Goal: Task Accomplishment & Management: Use online tool/utility

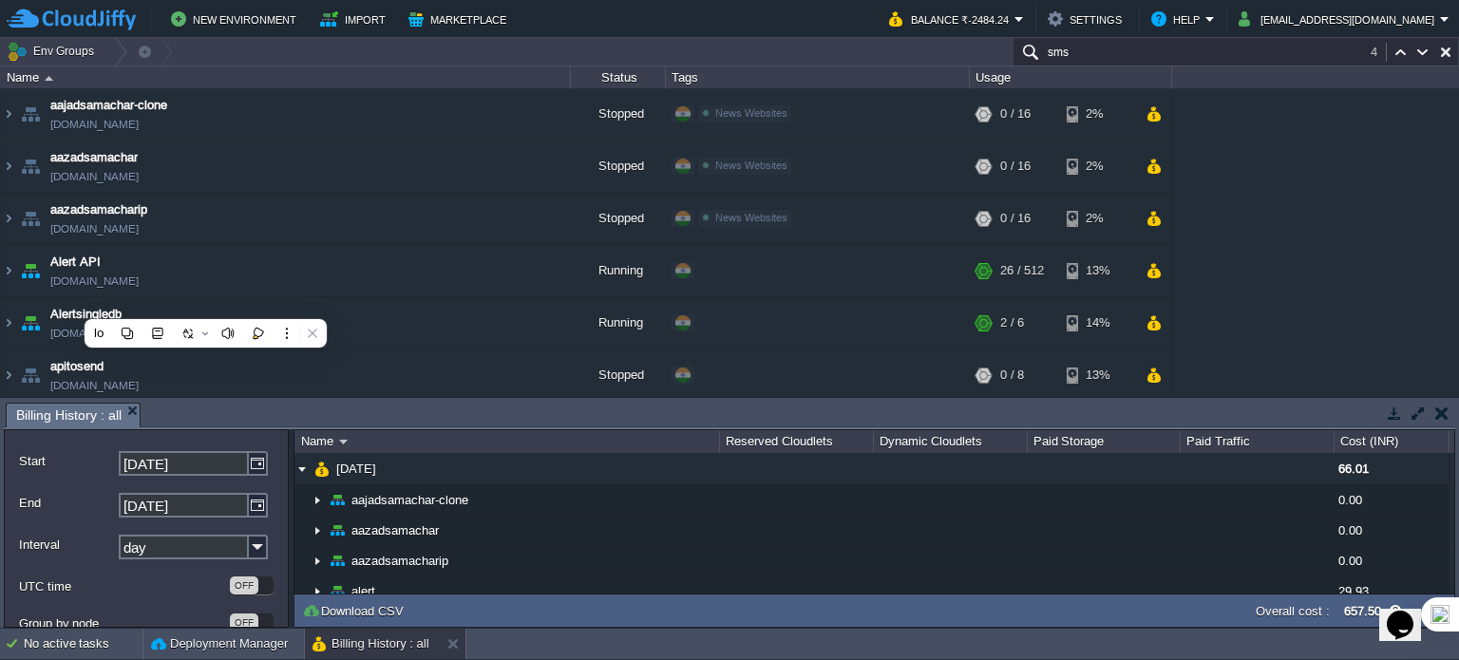
scroll to position [4505, 0]
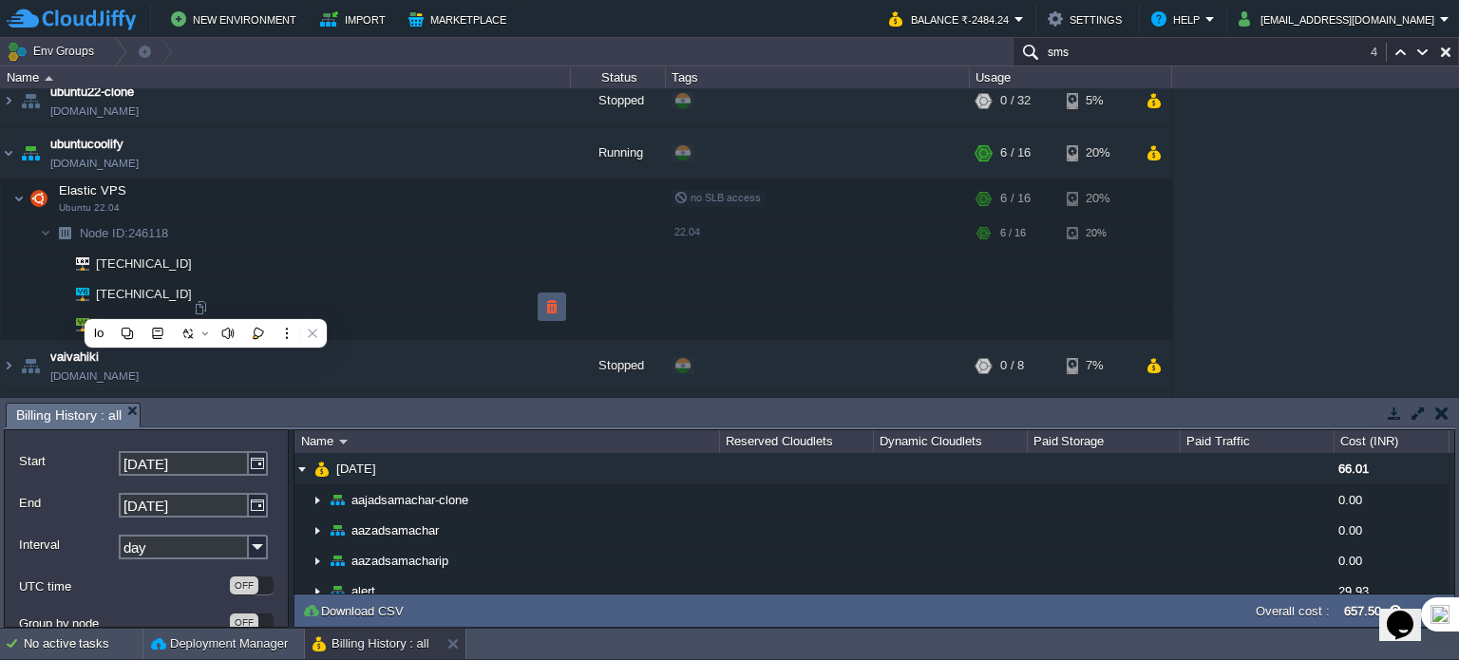
click at [547, 305] on button "button" at bounding box center [551, 306] width 17 height 17
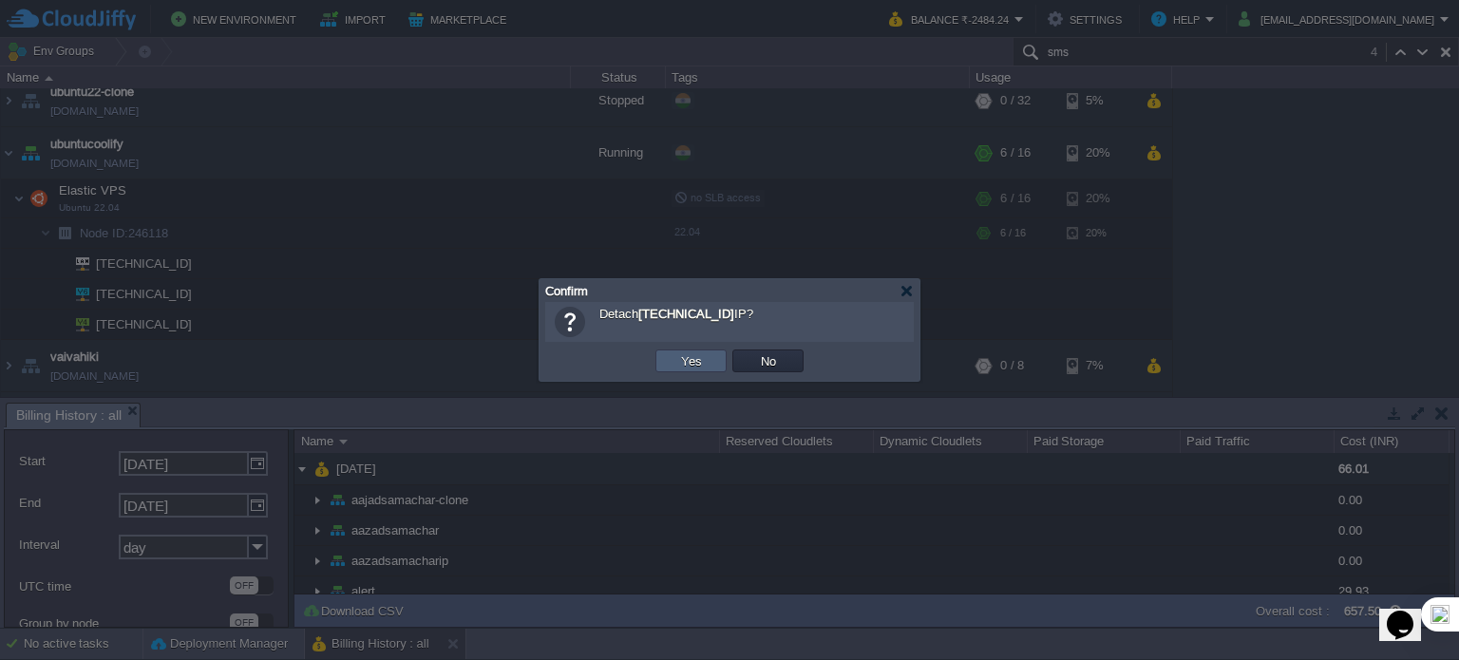
click at [701, 362] on button "Yes" at bounding box center [691, 360] width 32 height 17
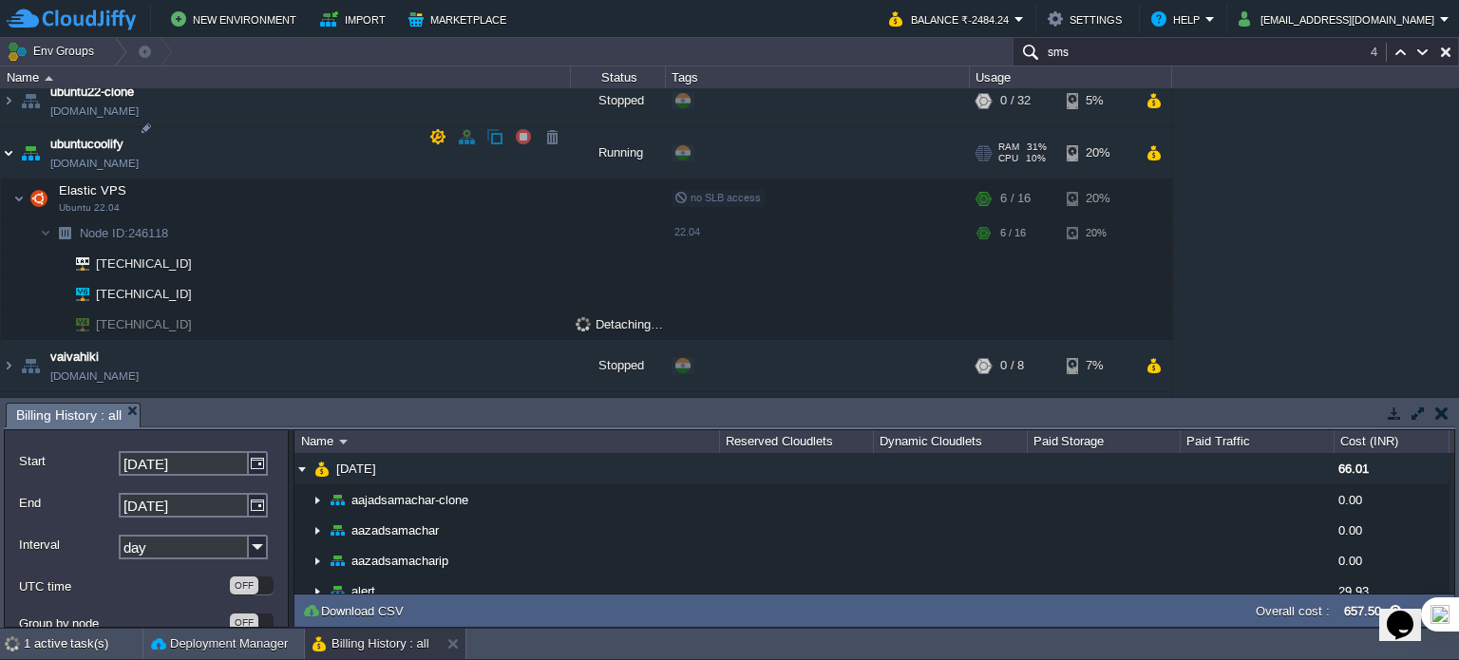
click at [6, 141] on img at bounding box center [8, 152] width 15 height 51
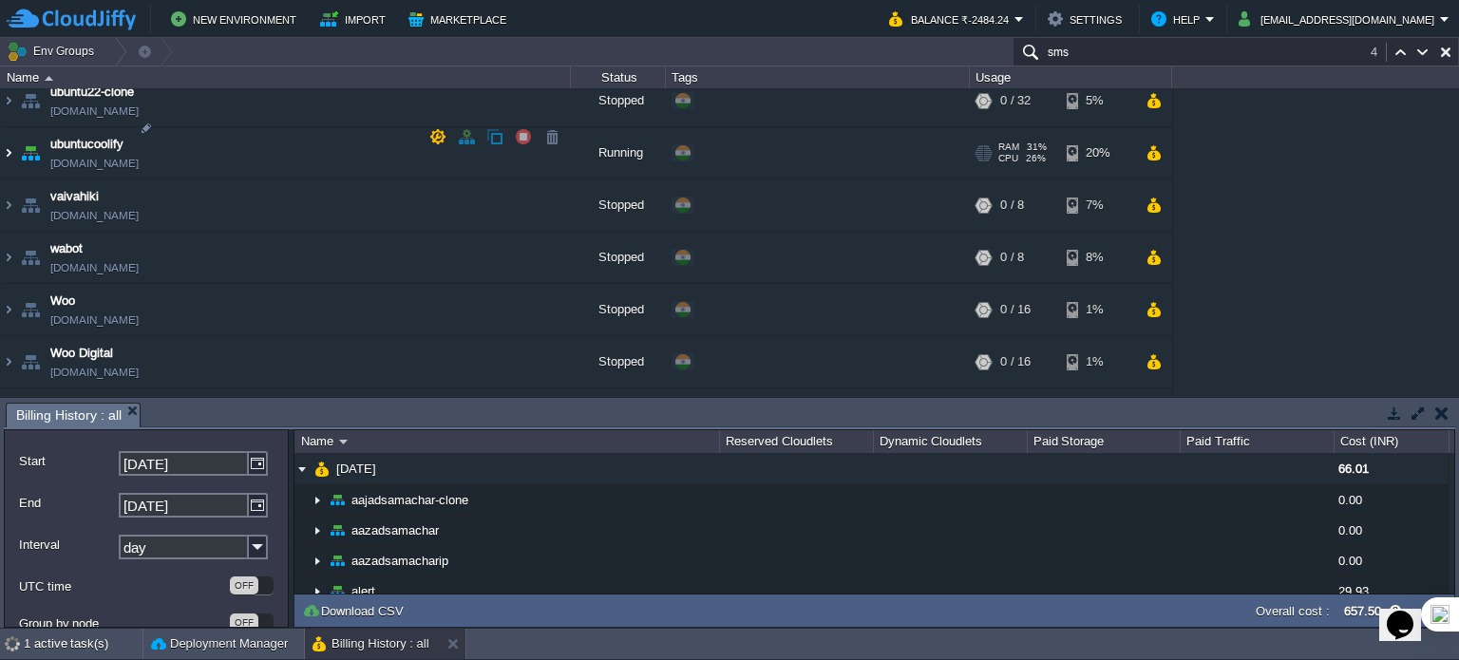
click at [11, 132] on img at bounding box center [8, 152] width 15 height 51
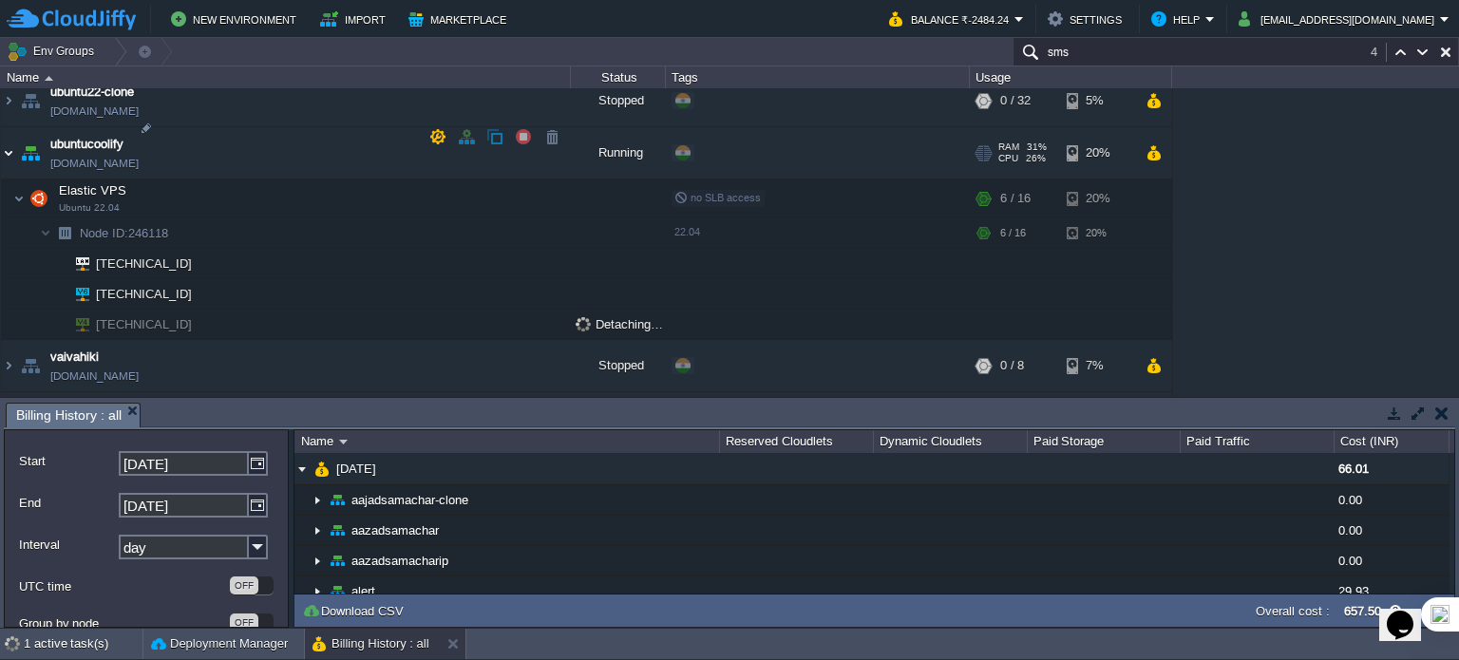
click at [6, 136] on img at bounding box center [8, 152] width 15 height 51
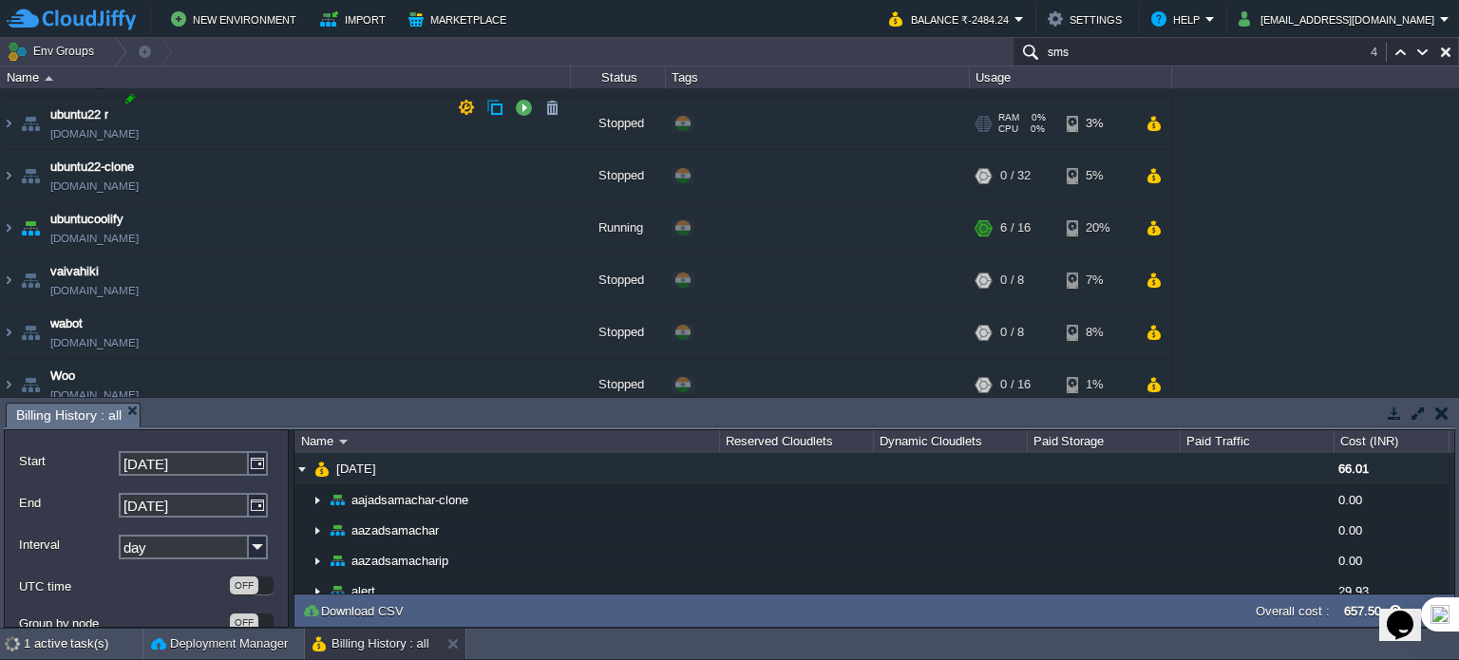
scroll to position [4315, 0]
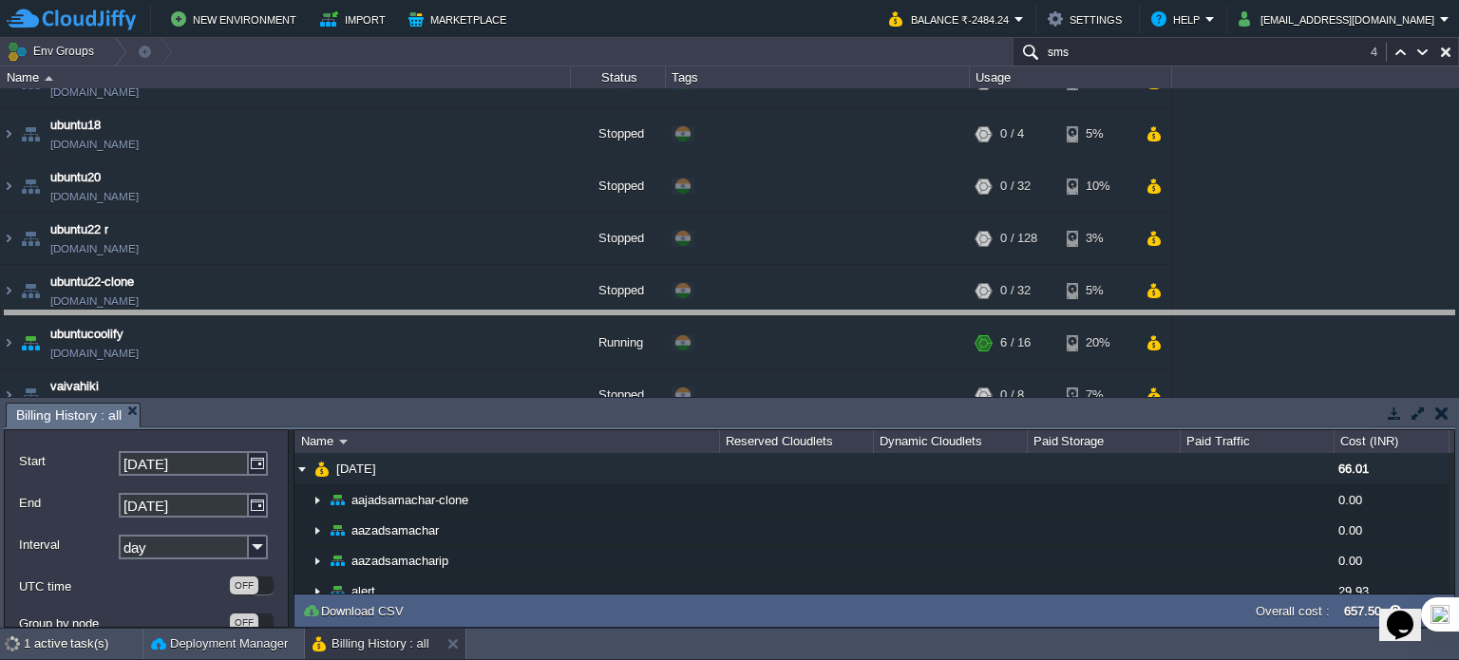
drag, startPoint x: 443, startPoint y: 424, endPoint x: 481, endPoint y: 243, distance: 185.5
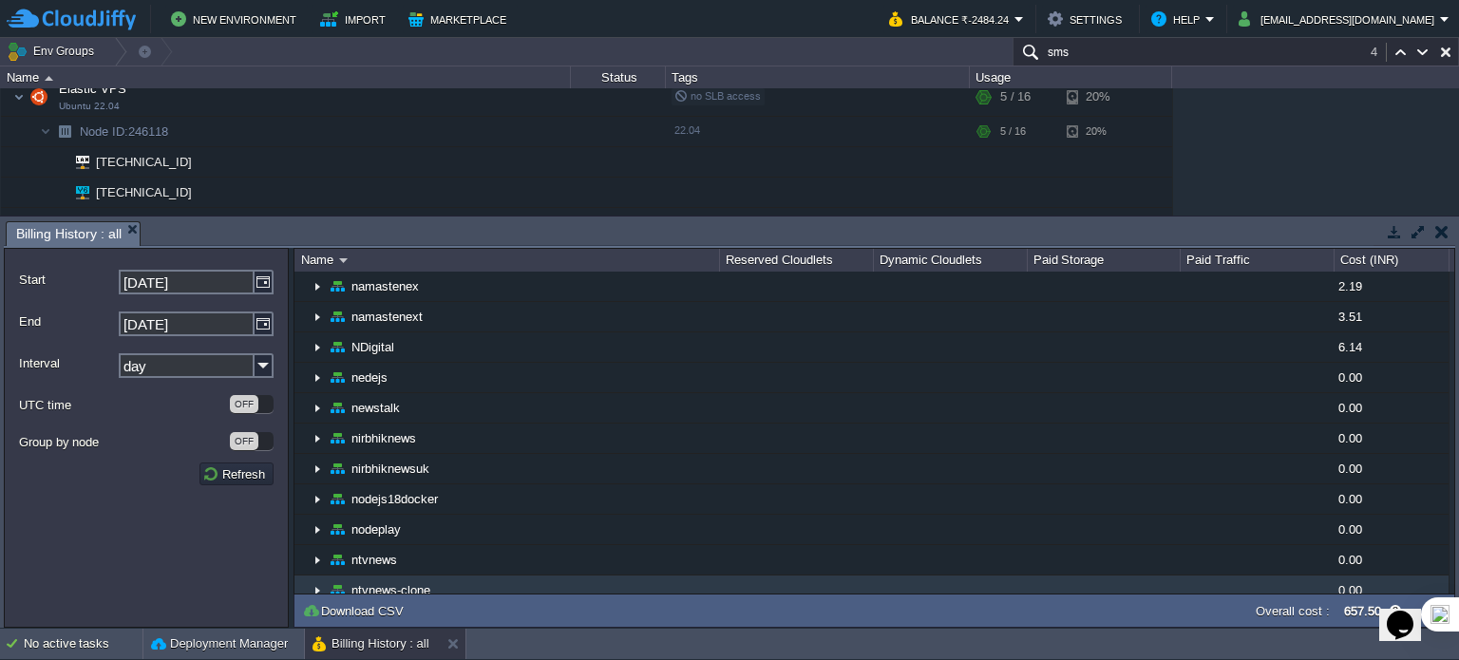
scroll to position [1614, 0]
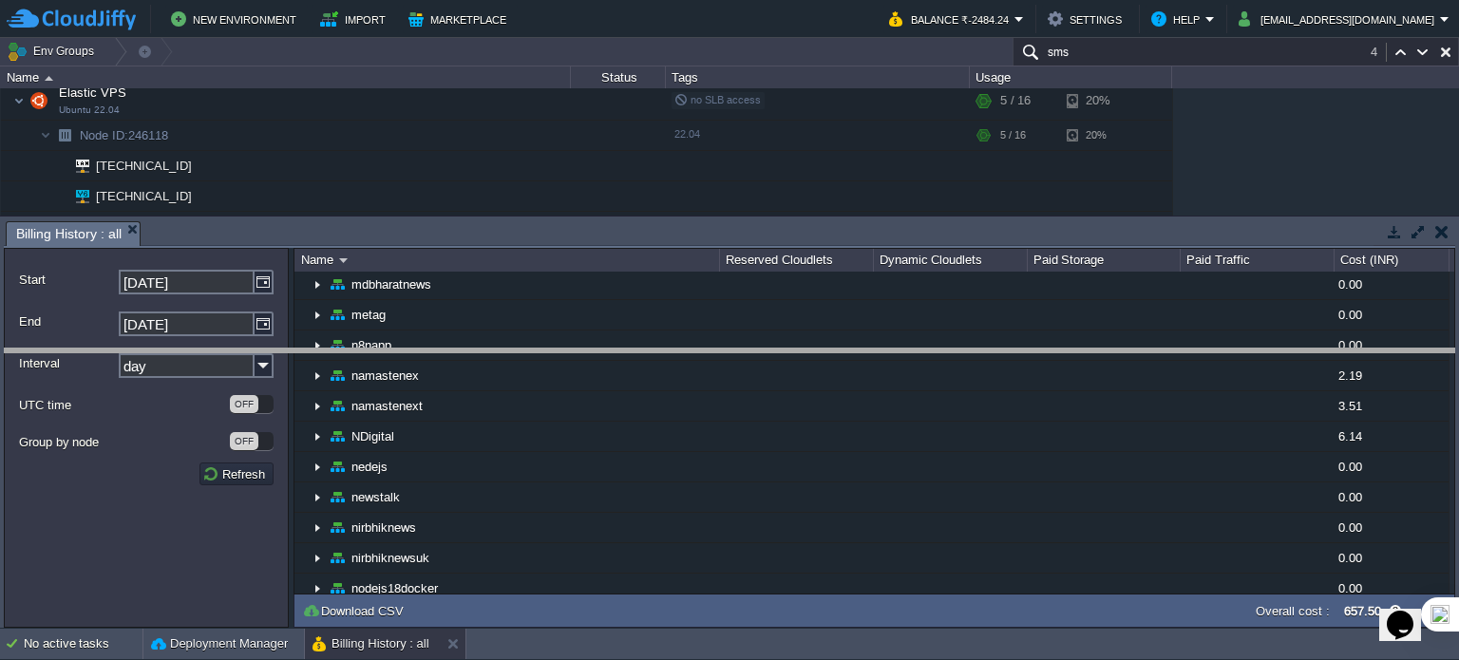
drag, startPoint x: 706, startPoint y: 229, endPoint x: 682, endPoint y: 446, distance: 218.7
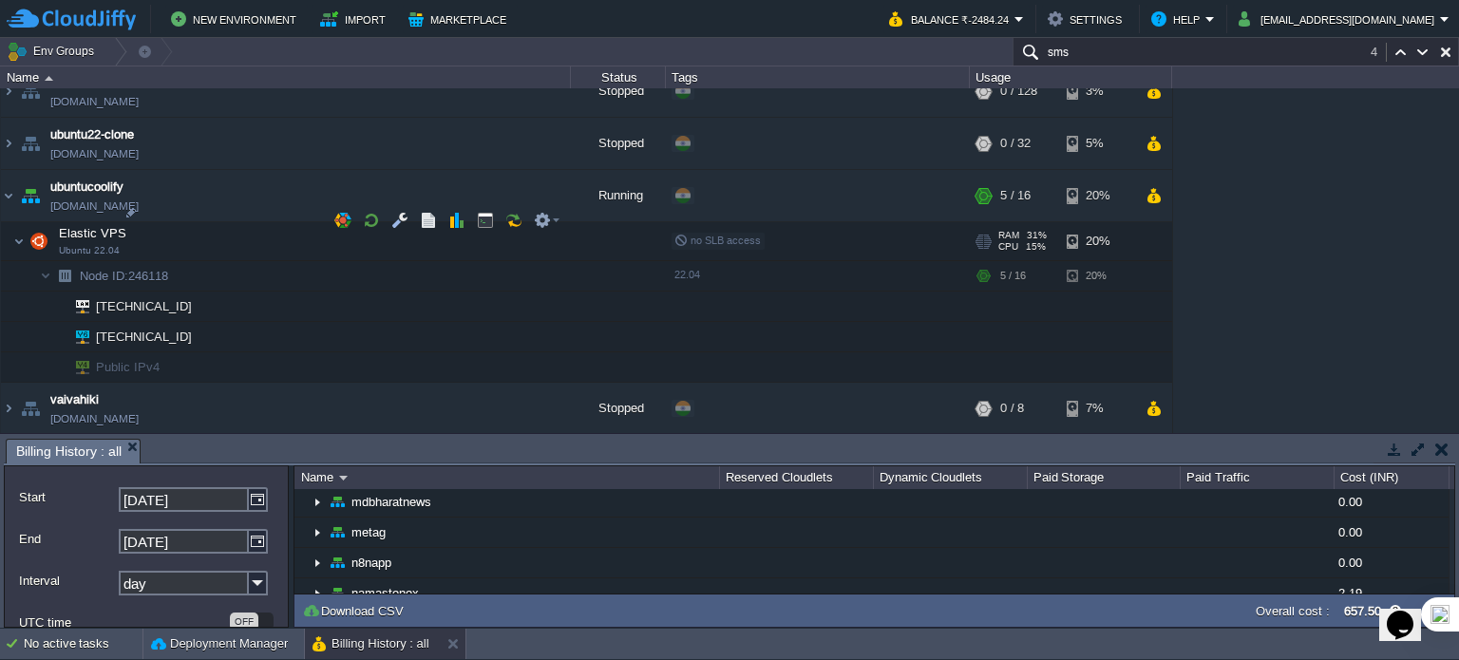
scroll to position [4413, 0]
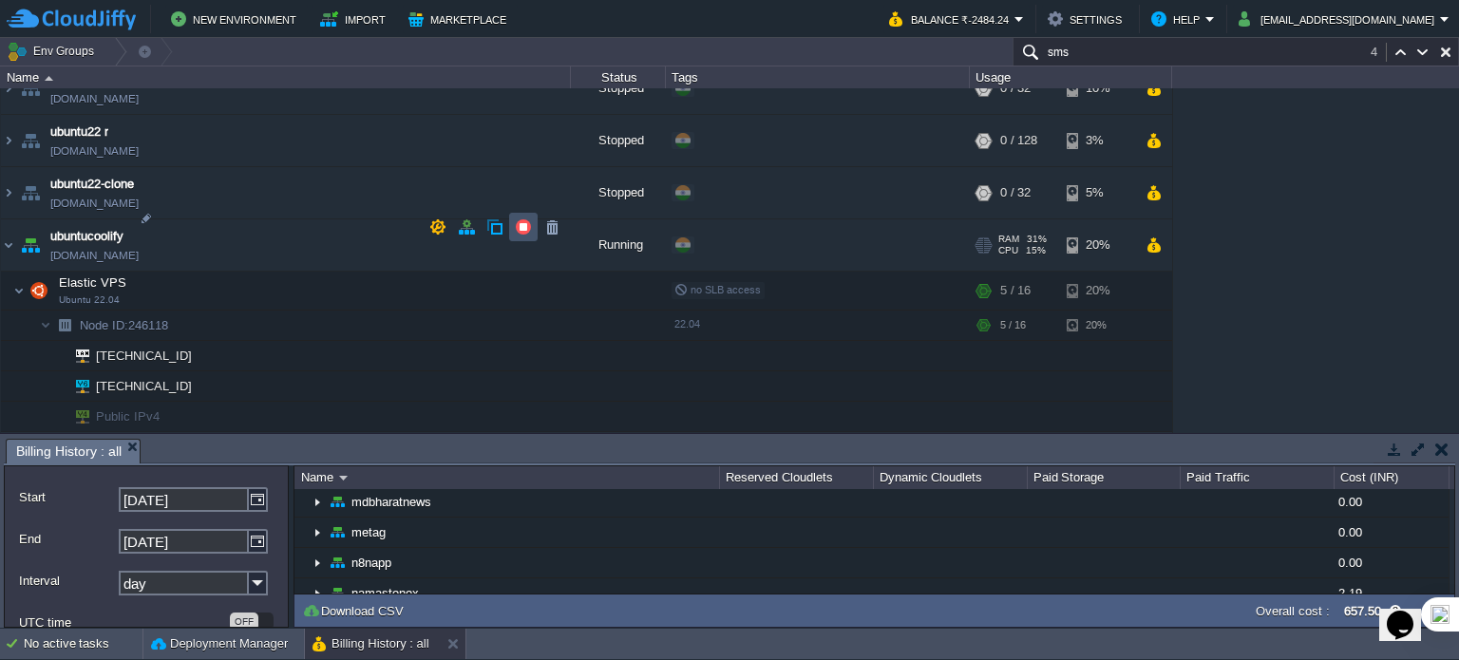
click at [523, 227] on button "button" at bounding box center [523, 226] width 17 height 17
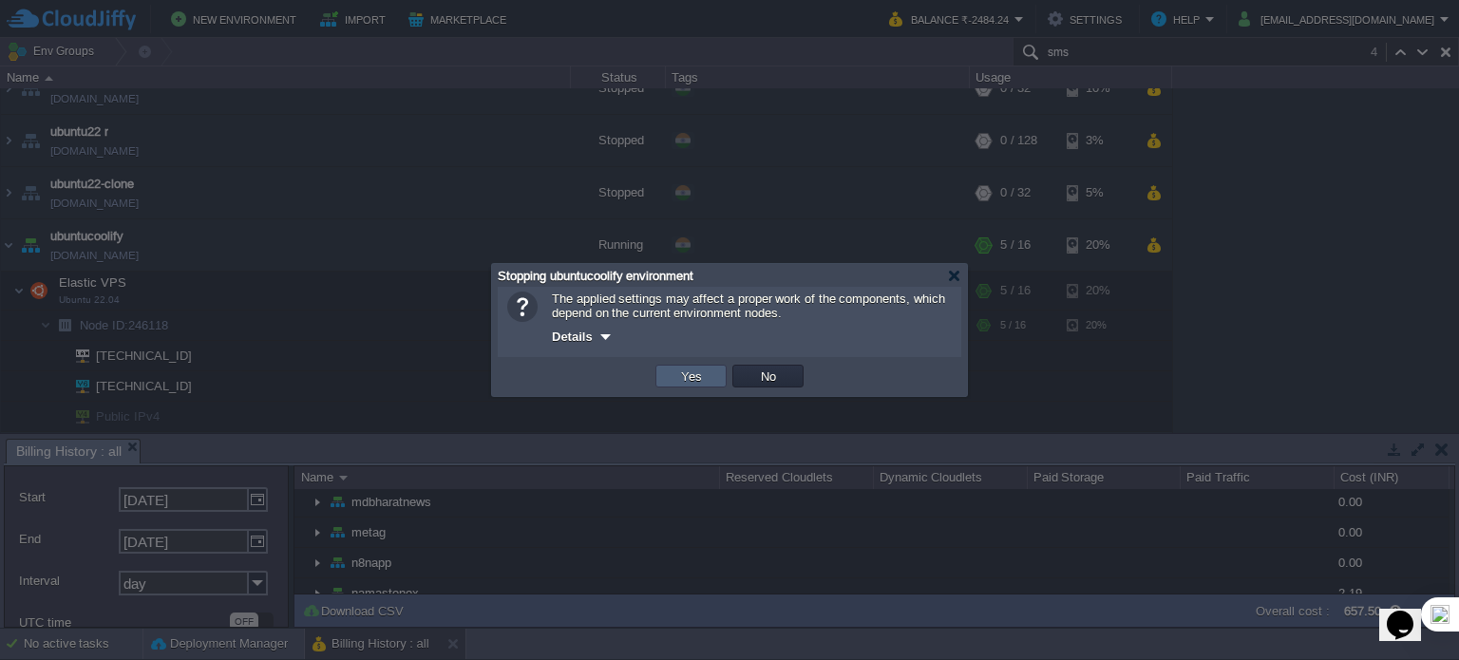
click at [704, 374] on button "Yes" at bounding box center [691, 375] width 32 height 17
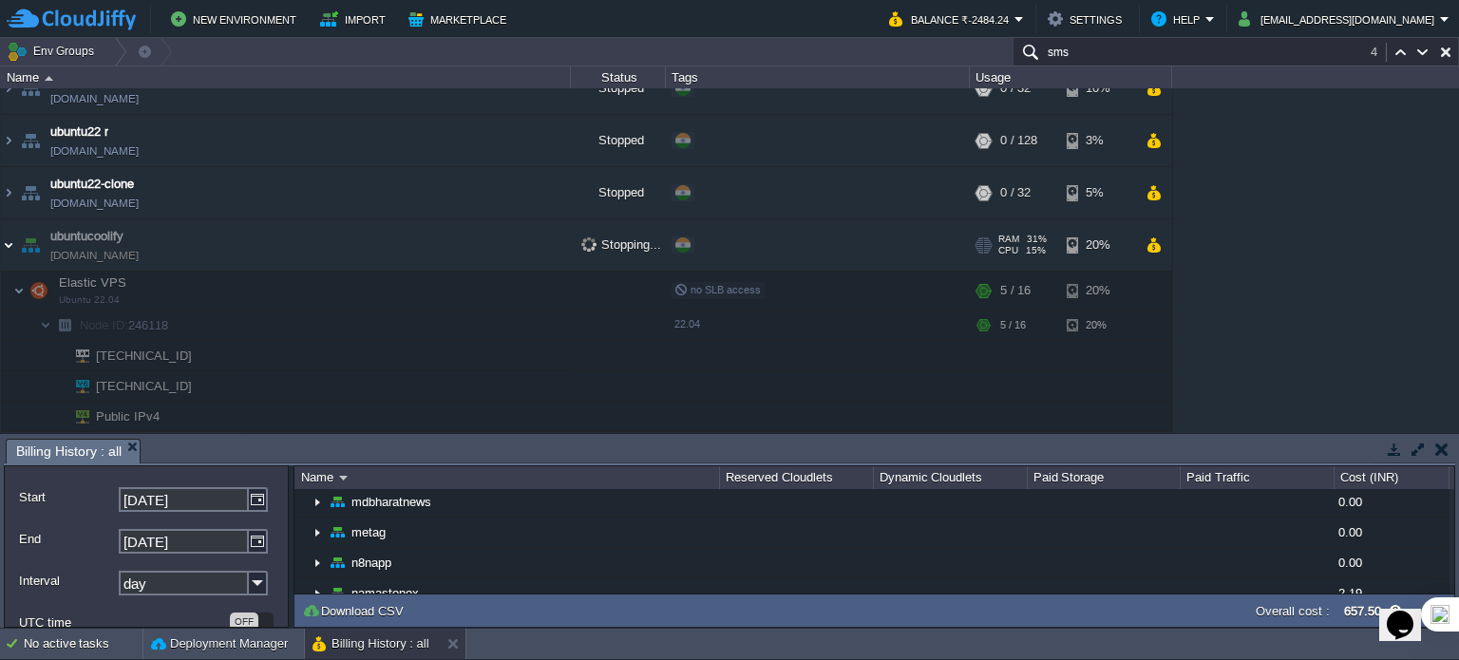
click at [11, 221] on img at bounding box center [8, 244] width 15 height 51
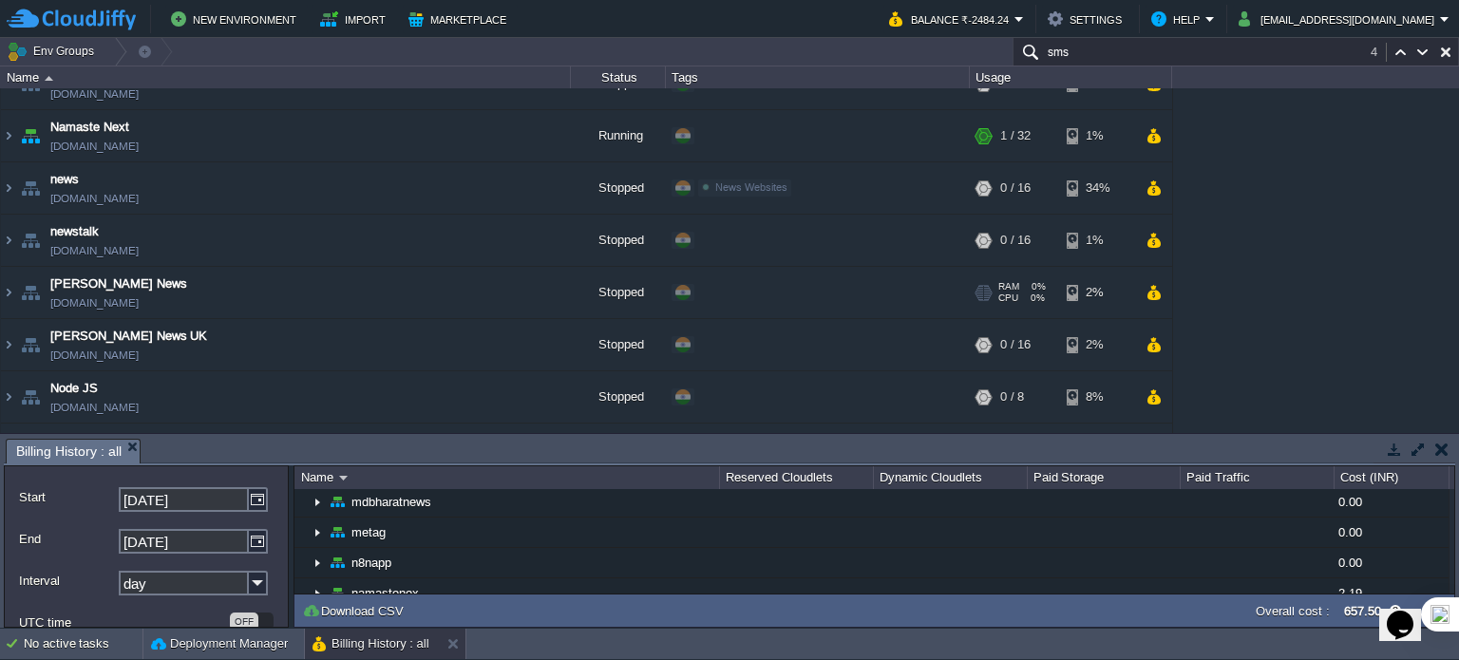
scroll to position [2703, 0]
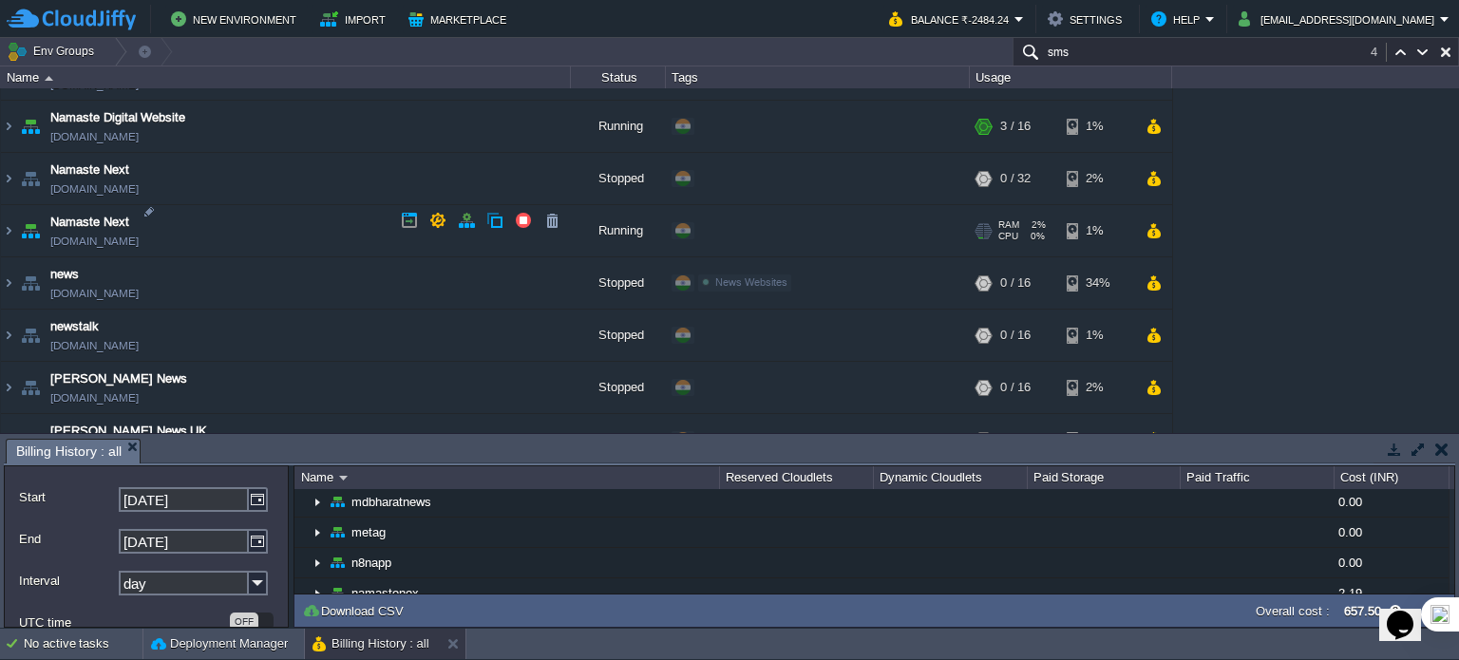
click at [100, 232] on link "[DOMAIN_NAME]" at bounding box center [94, 241] width 88 height 19
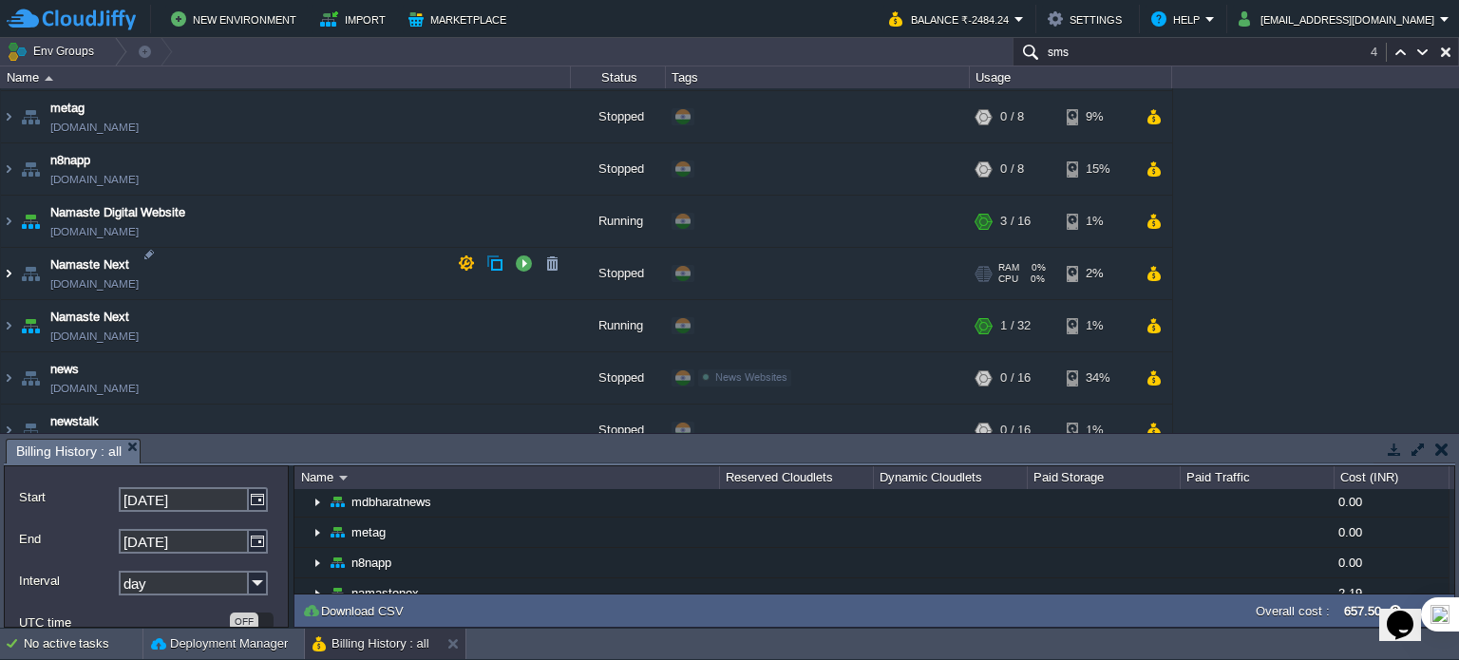
click at [9, 263] on img at bounding box center [8, 273] width 15 height 51
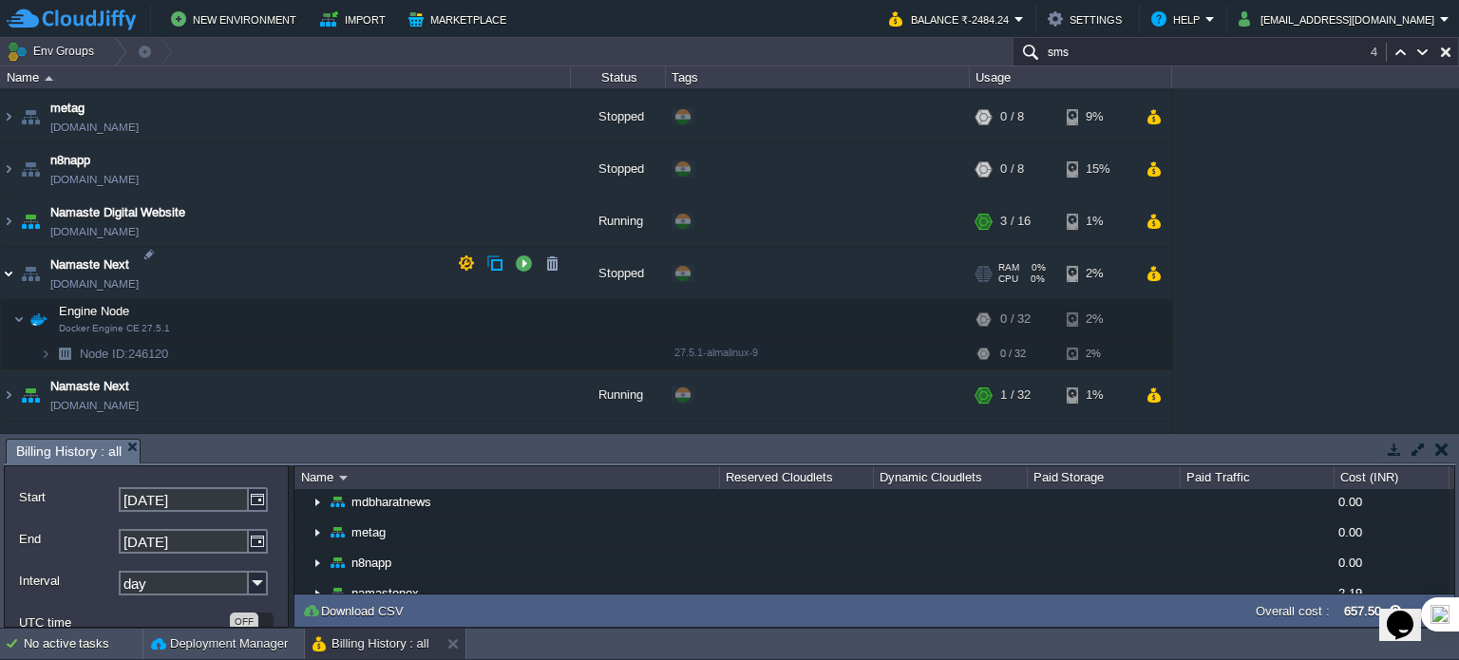
click at [8, 262] on img at bounding box center [8, 273] width 15 height 51
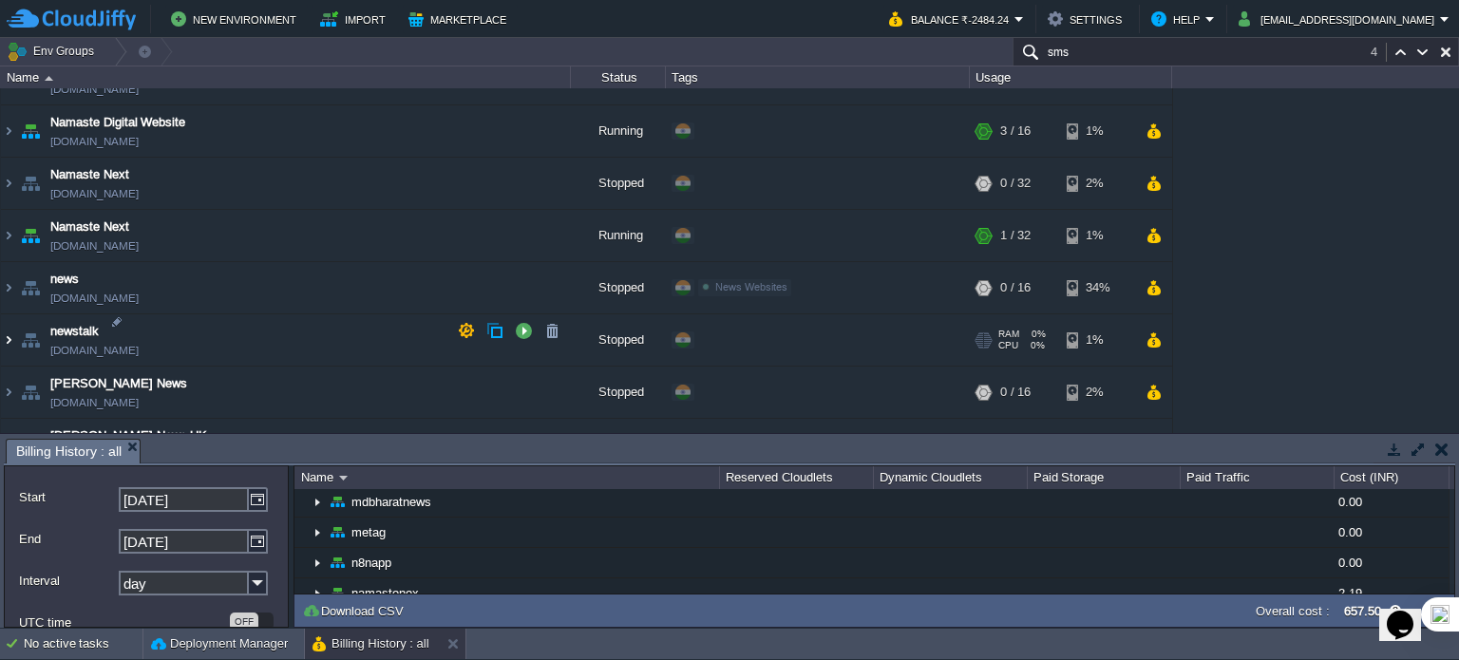
scroll to position [2703, 0]
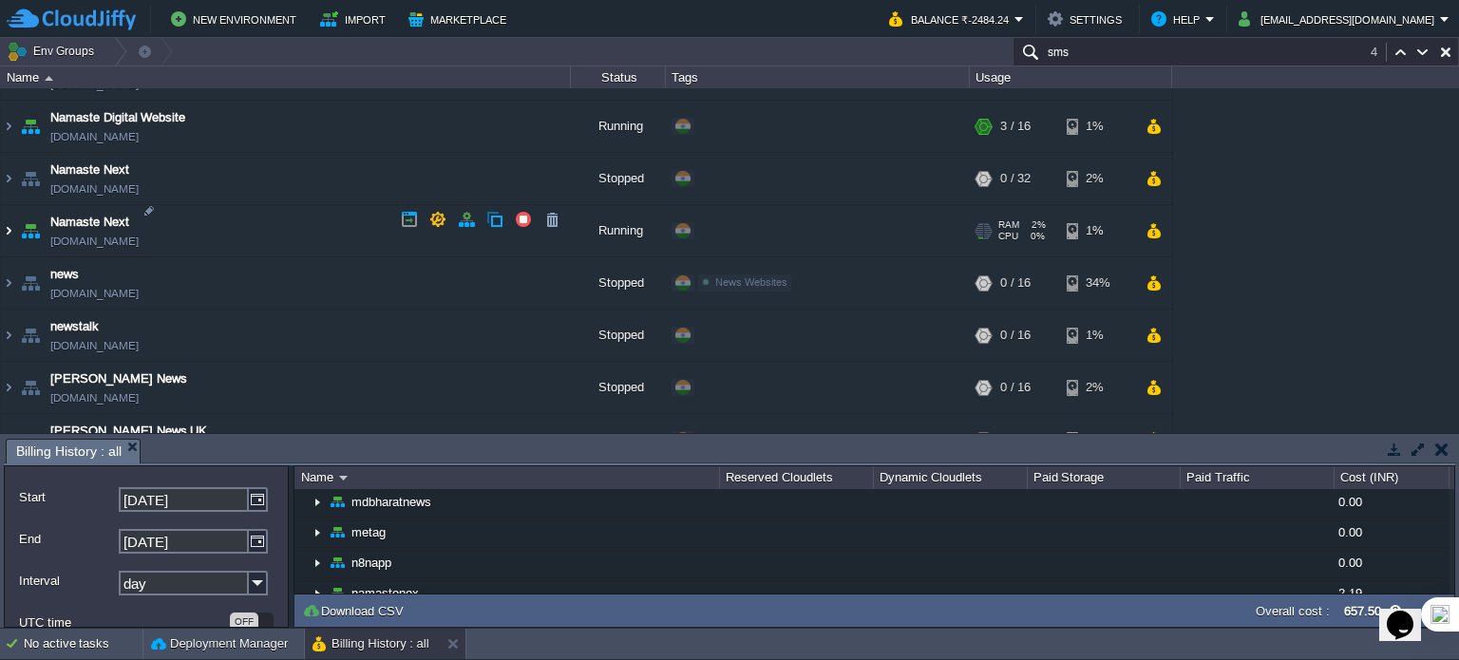
click at [10, 221] on img at bounding box center [8, 230] width 15 height 51
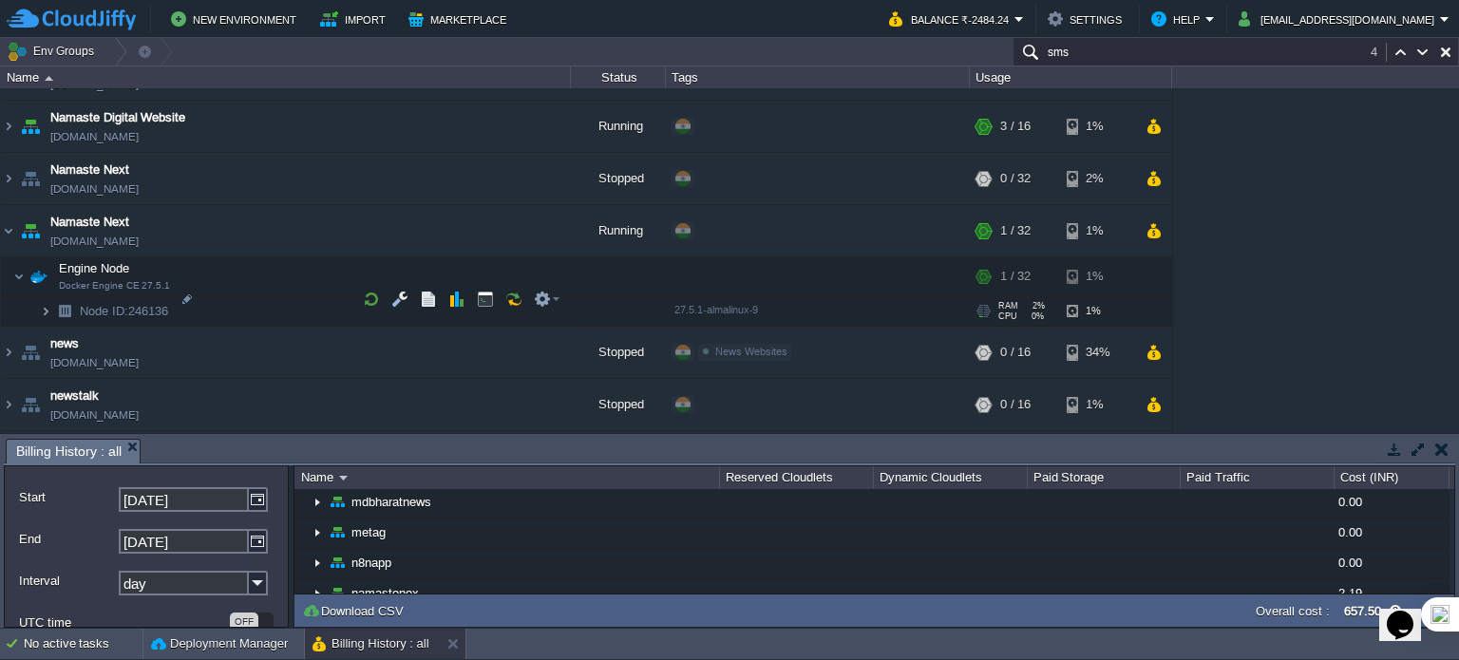
click at [48, 299] on img at bounding box center [45, 310] width 11 height 29
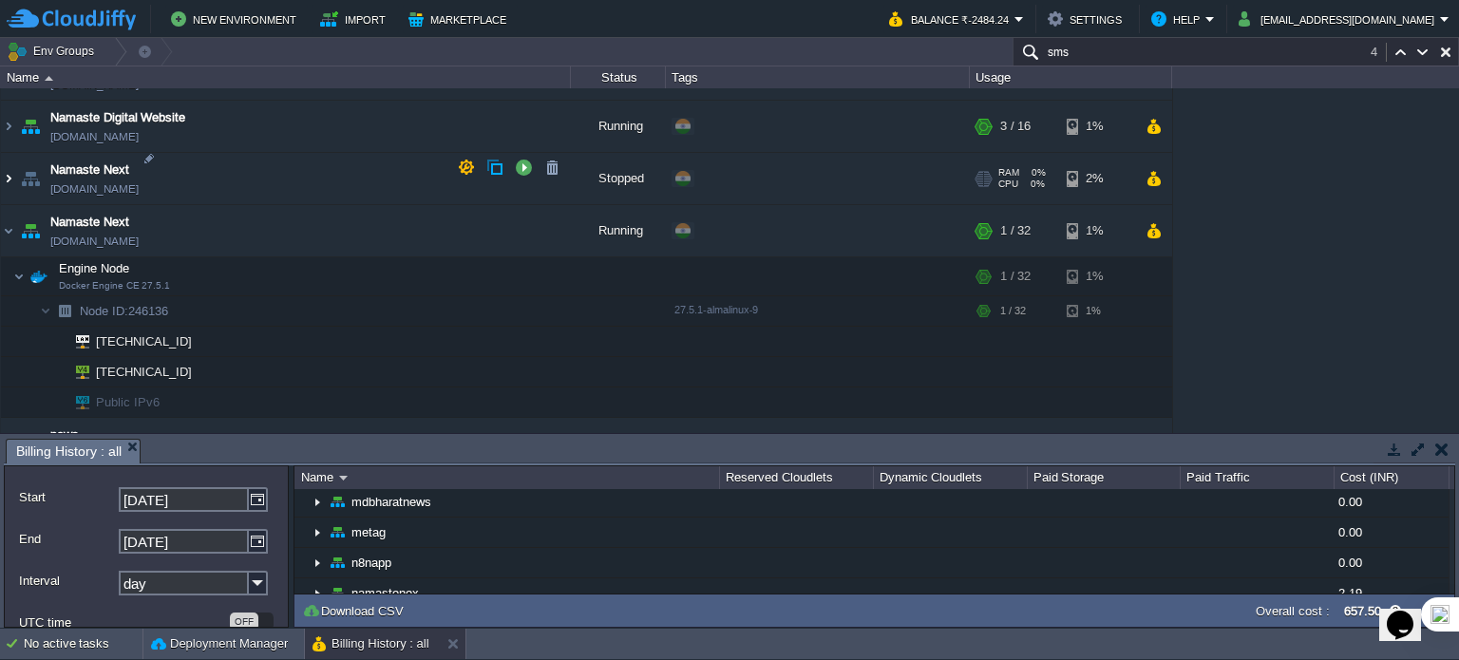
click at [9, 171] on img at bounding box center [8, 178] width 15 height 51
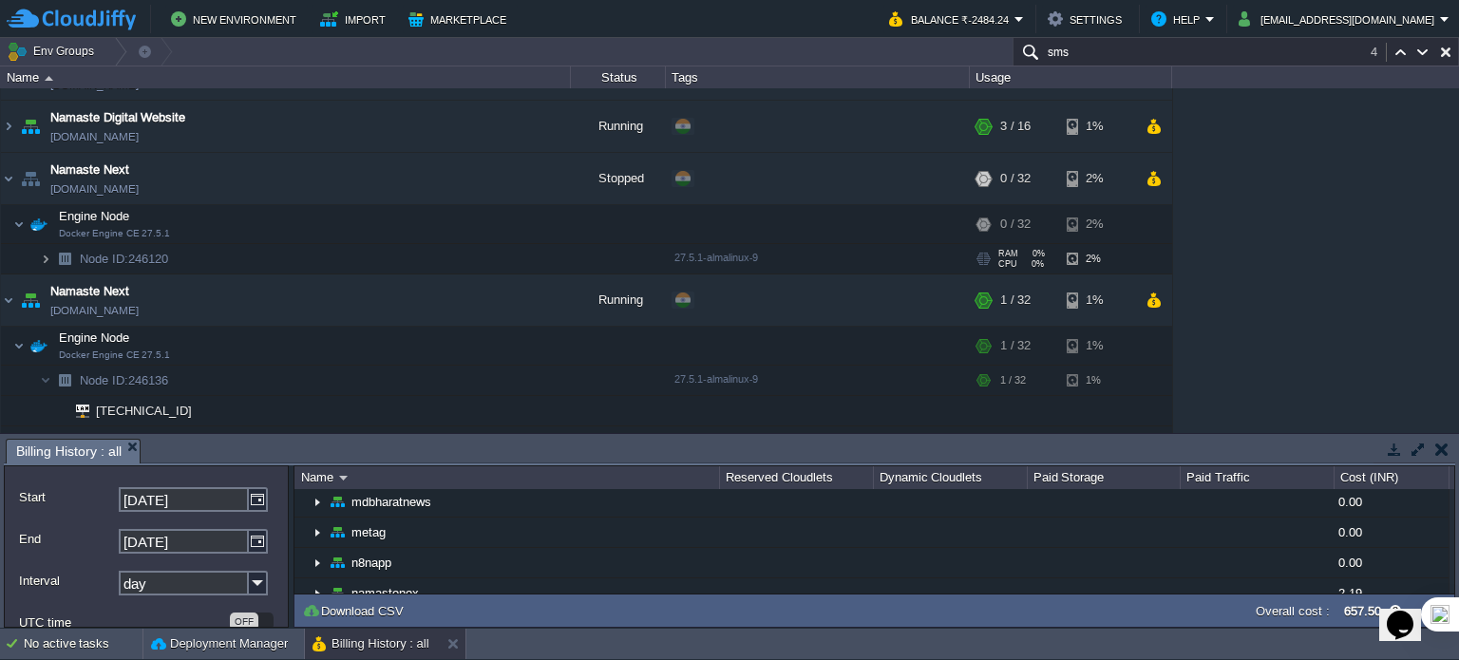
click at [41, 246] on img at bounding box center [45, 258] width 11 height 29
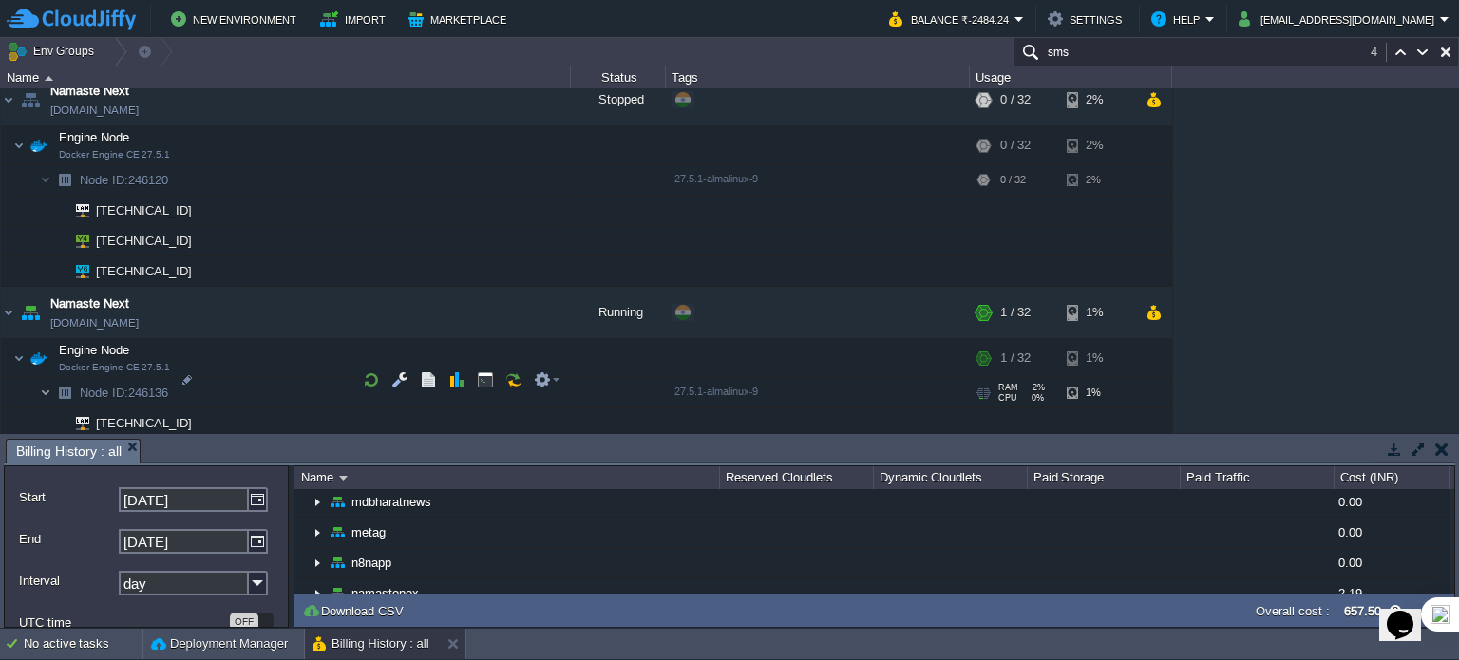
scroll to position [2798, 0]
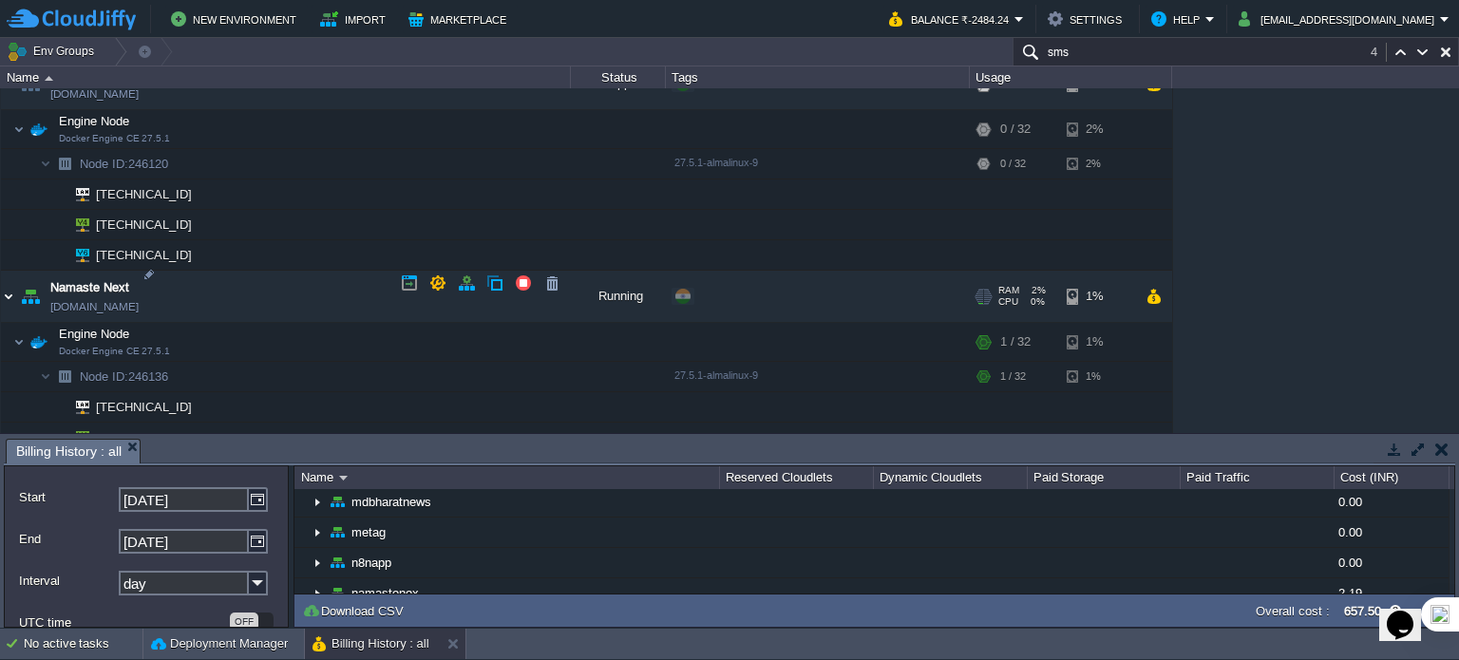
click at [9, 278] on img at bounding box center [8, 296] width 15 height 51
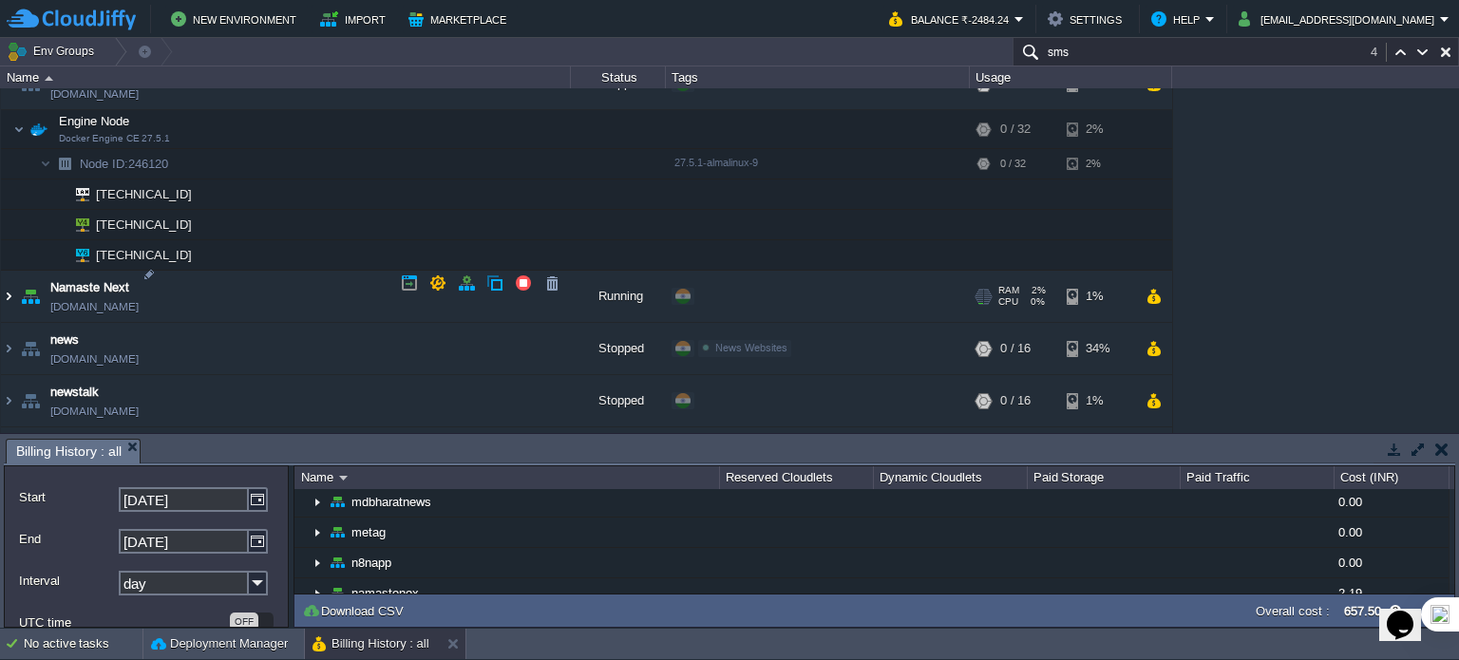
click at [8, 283] on img at bounding box center [8, 296] width 15 height 51
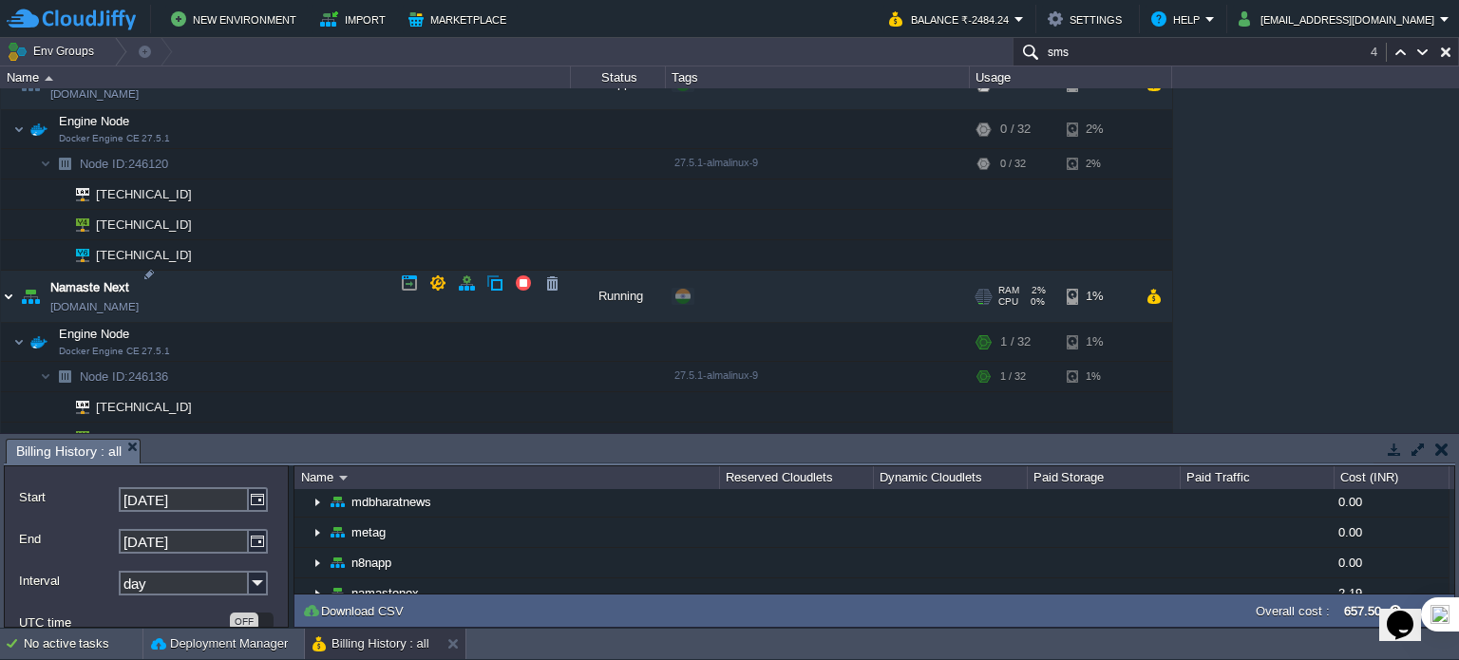
click at [4, 280] on img at bounding box center [8, 296] width 15 height 51
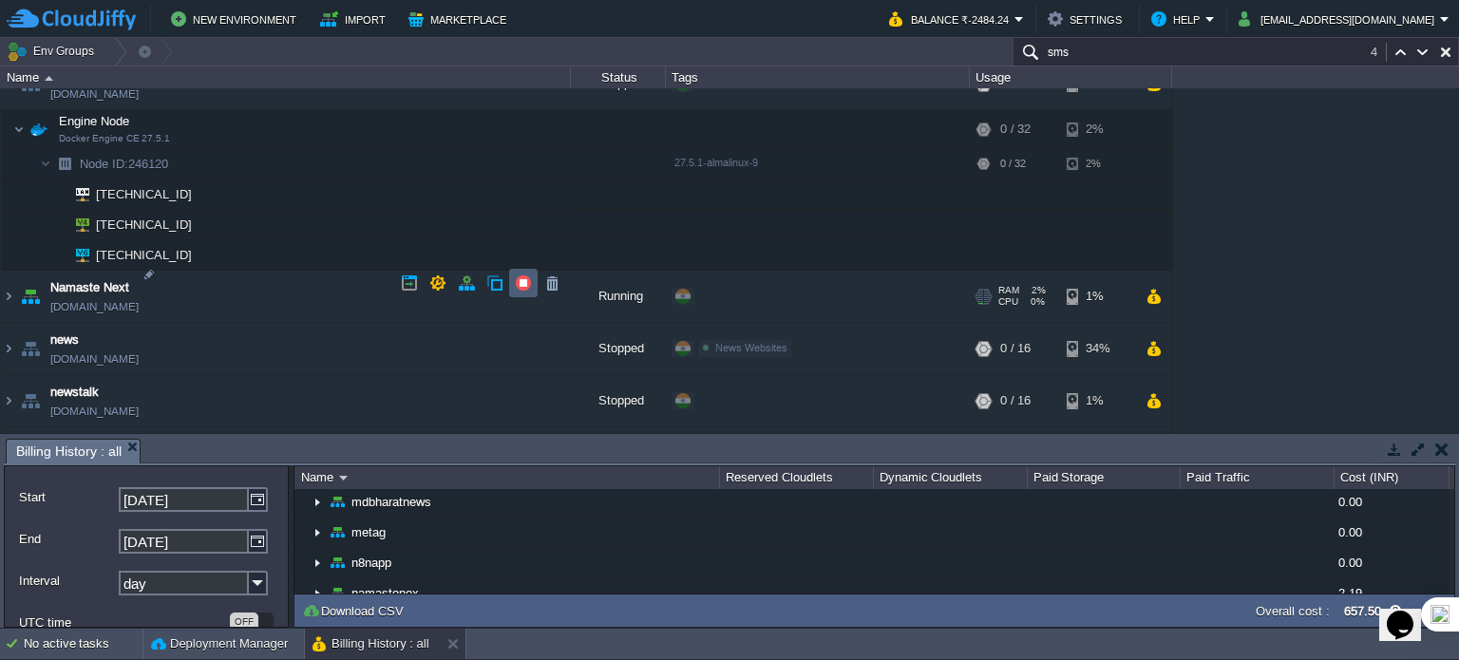
click at [529, 283] on button "button" at bounding box center [523, 282] width 17 height 17
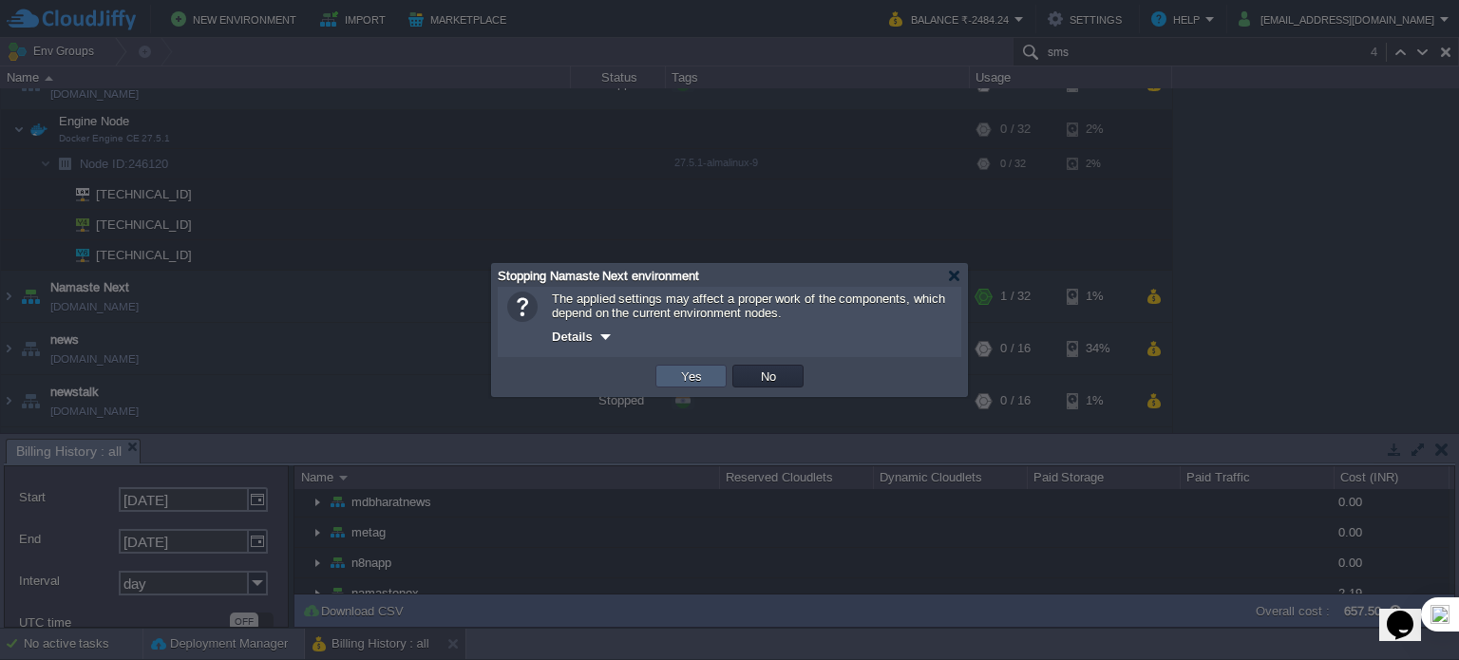
click at [694, 385] on td "Yes" at bounding box center [690, 376] width 71 height 23
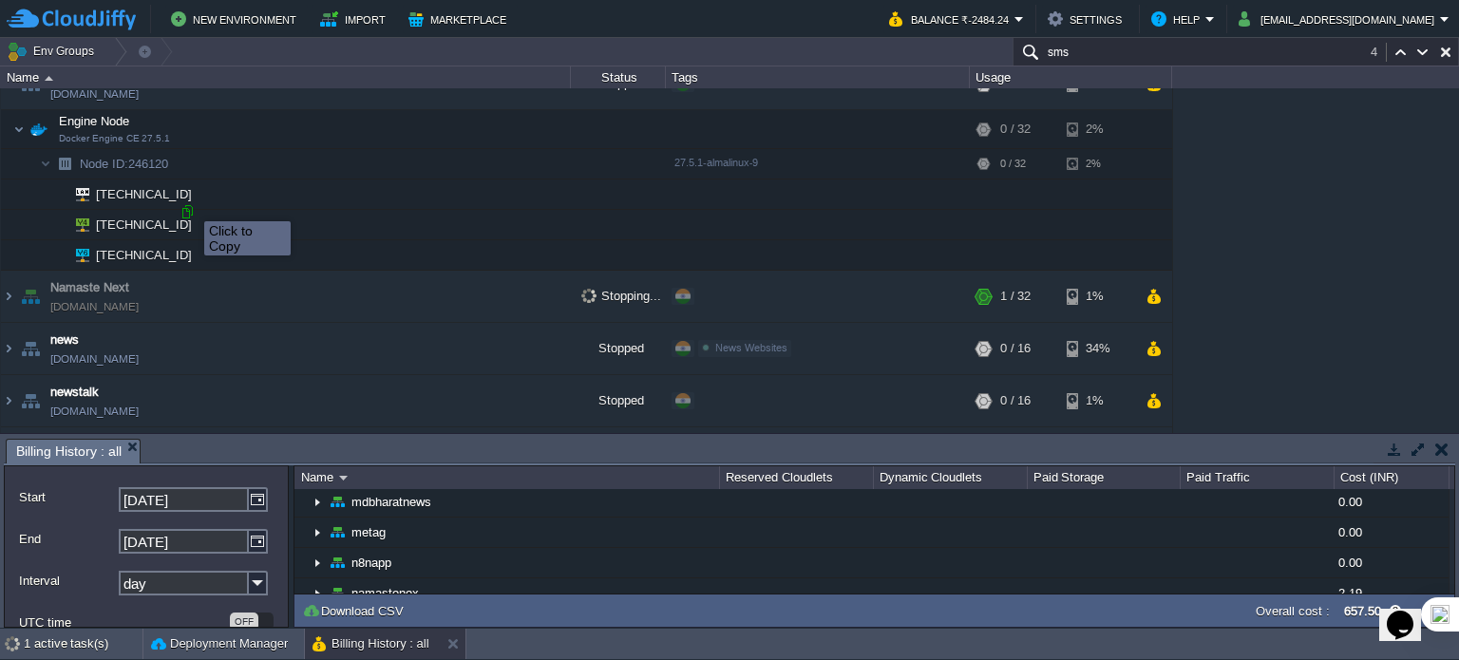
scroll to position [2703, 0]
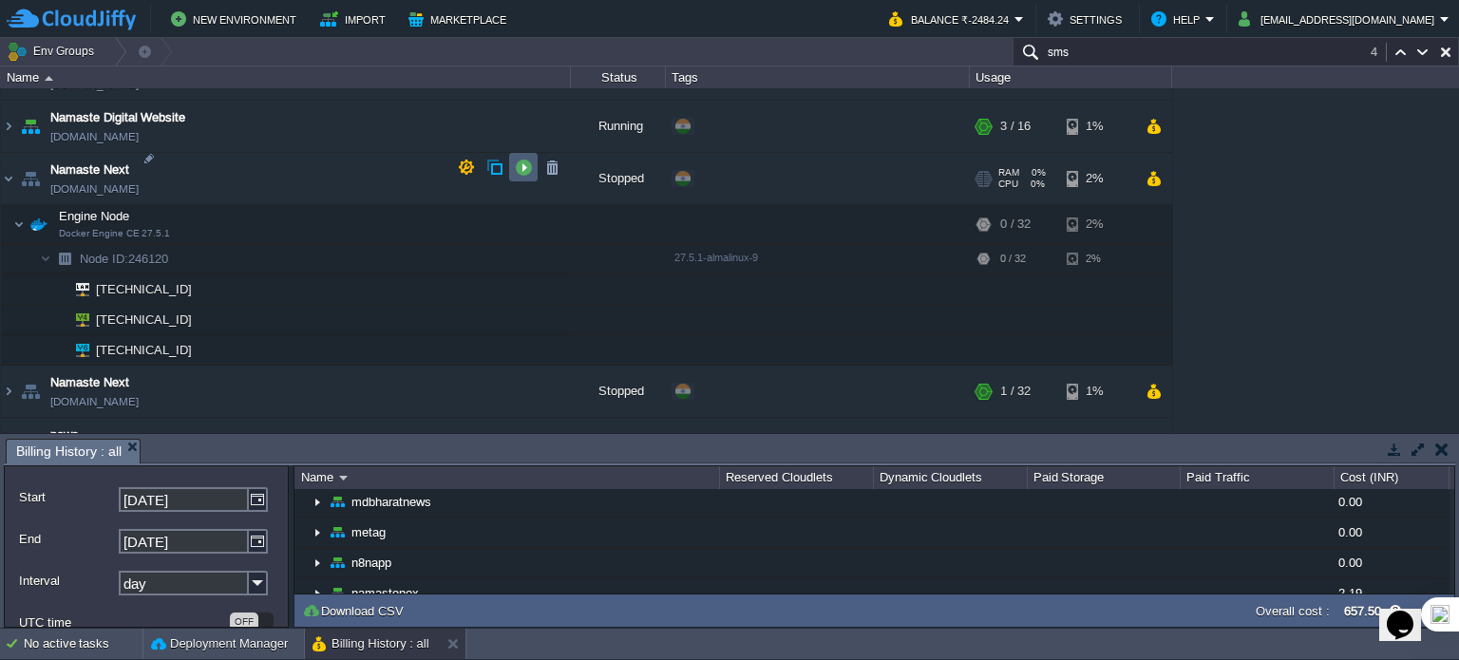
click at [520, 168] on button "button" at bounding box center [523, 167] width 17 height 17
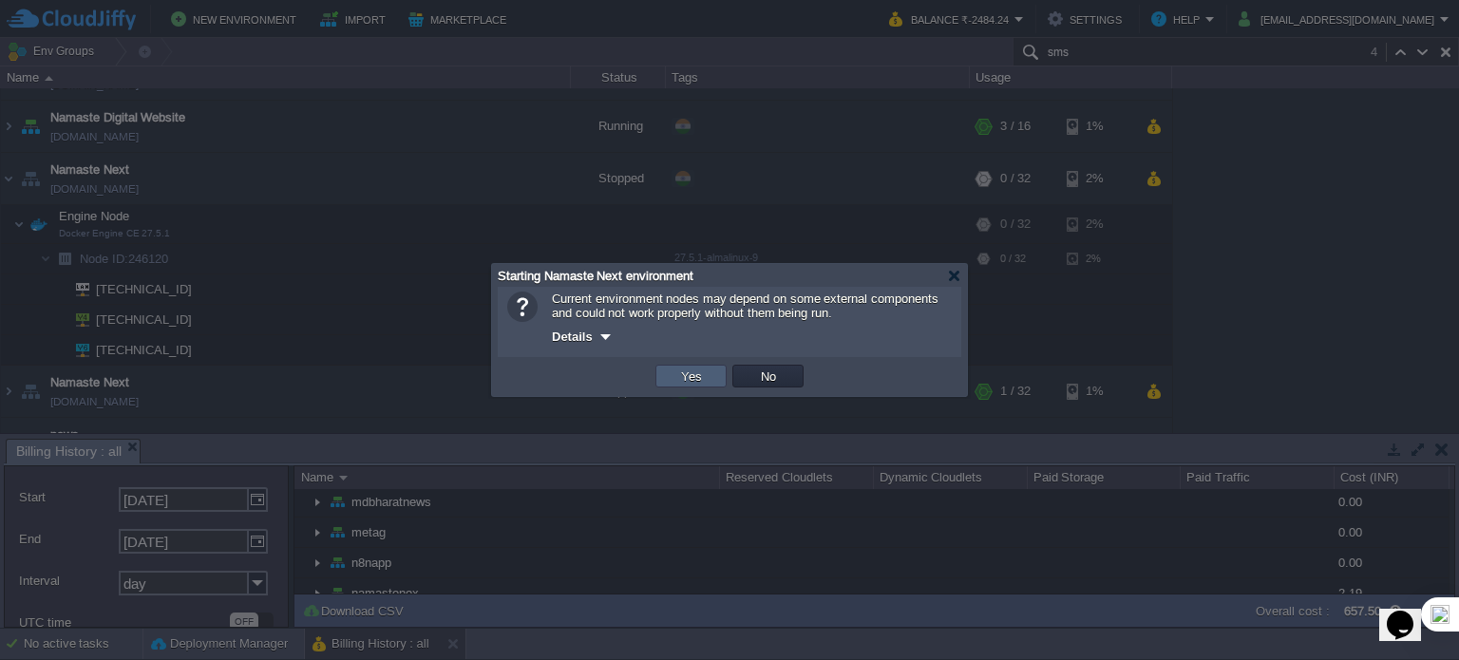
click at [686, 375] on button "Yes" at bounding box center [691, 375] width 32 height 17
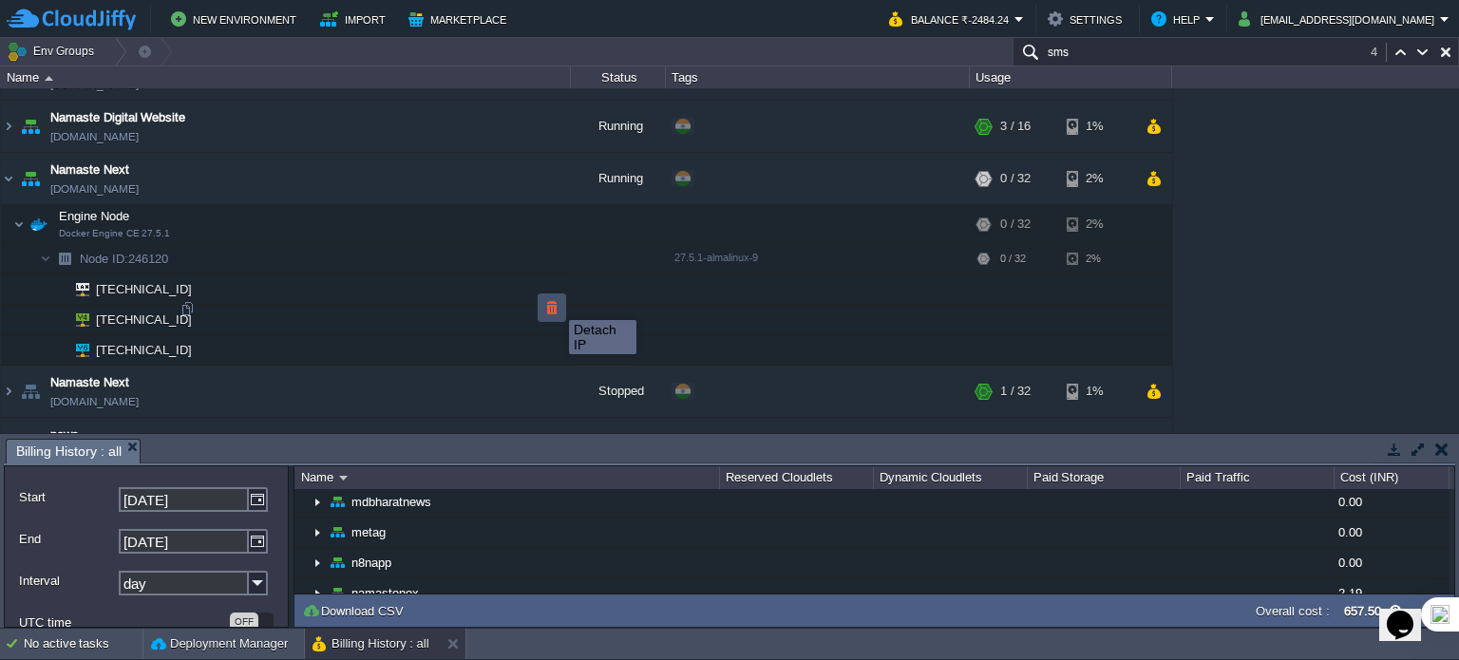
click at [555, 303] on button "button" at bounding box center [551, 307] width 17 height 17
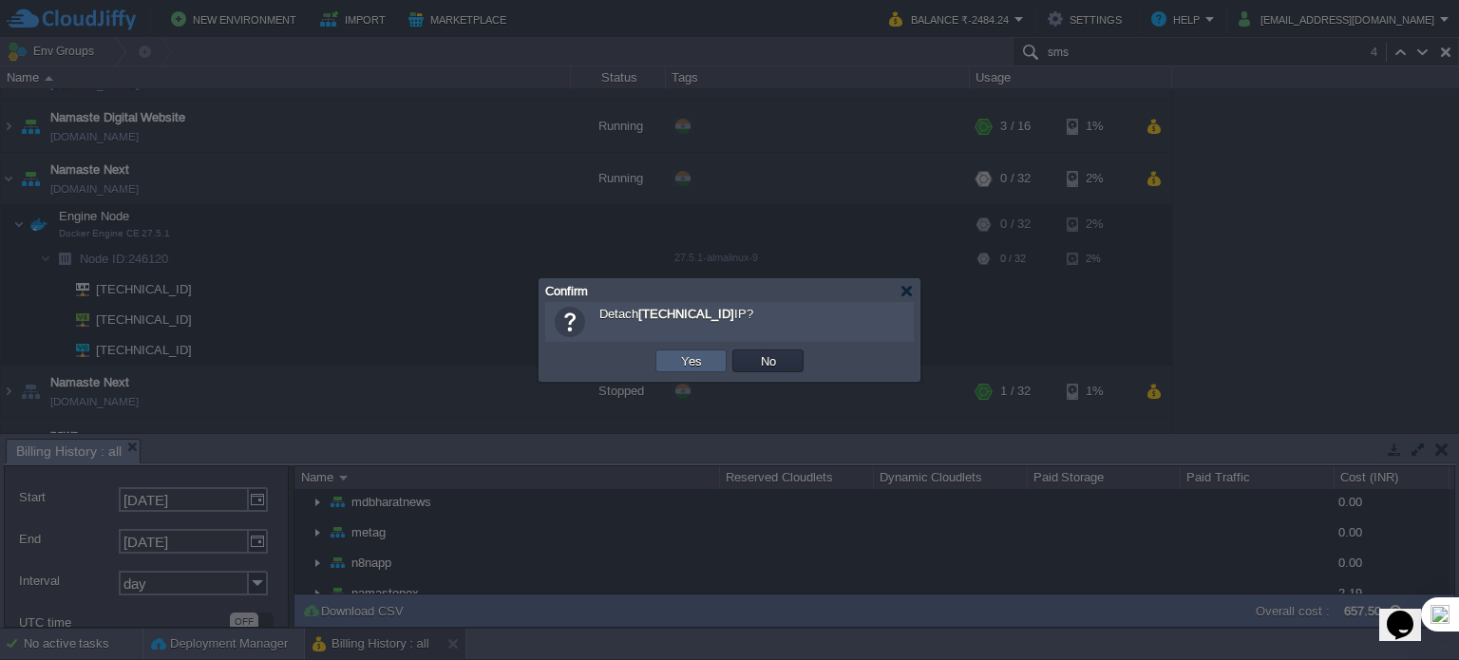
click at [700, 360] on button "Yes" at bounding box center [691, 360] width 32 height 17
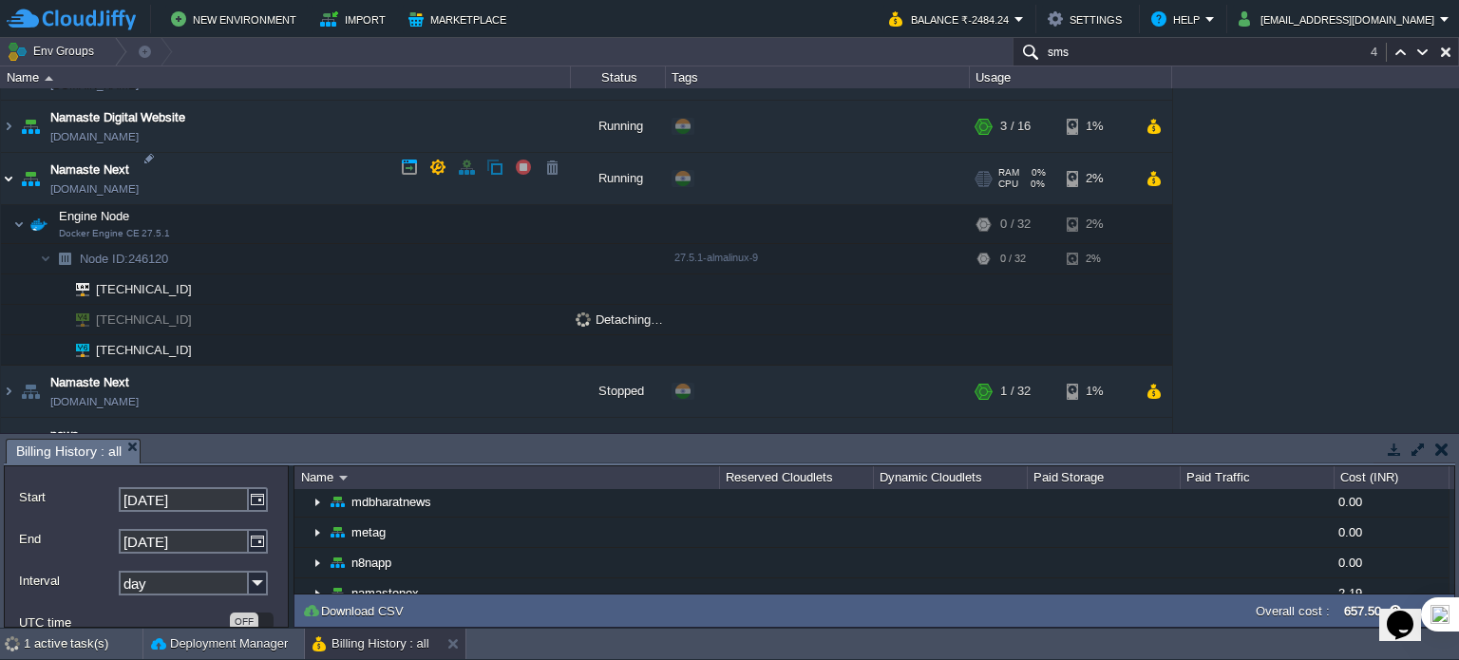
click at [7, 166] on img at bounding box center [8, 178] width 15 height 51
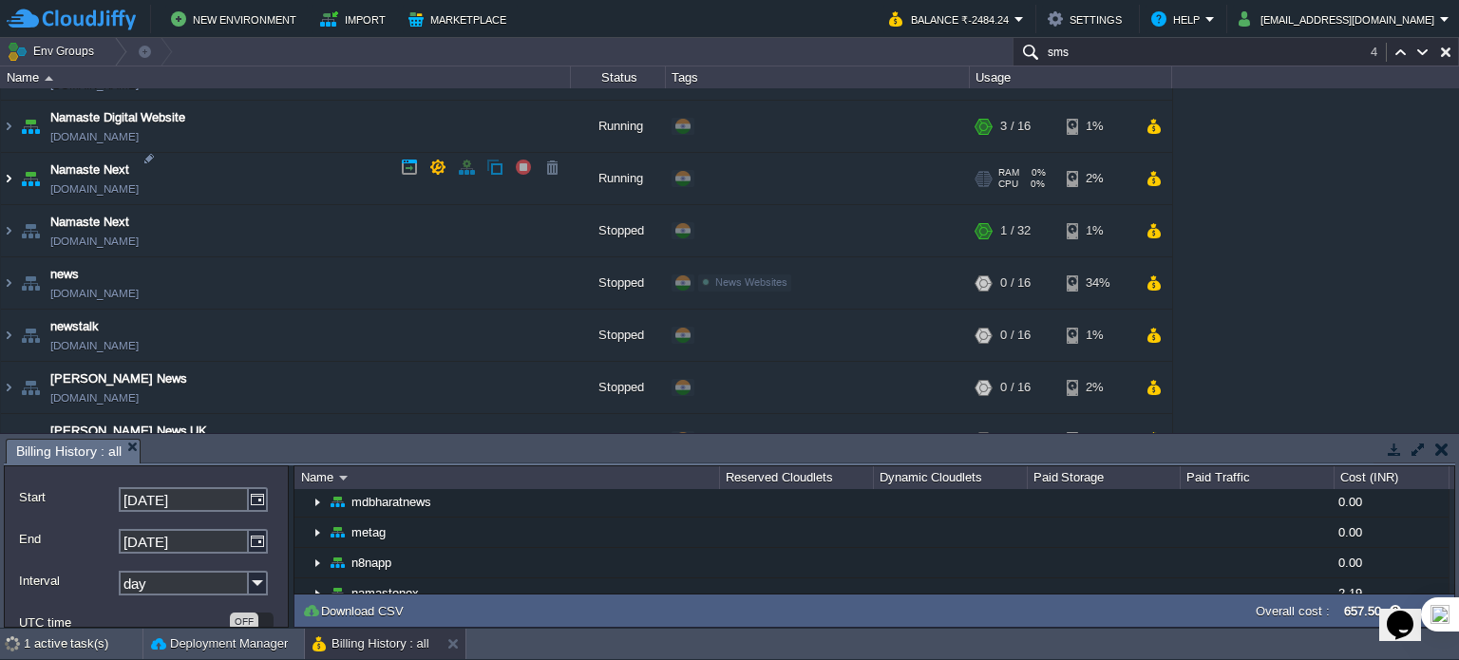
click at [7, 166] on img at bounding box center [8, 178] width 15 height 51
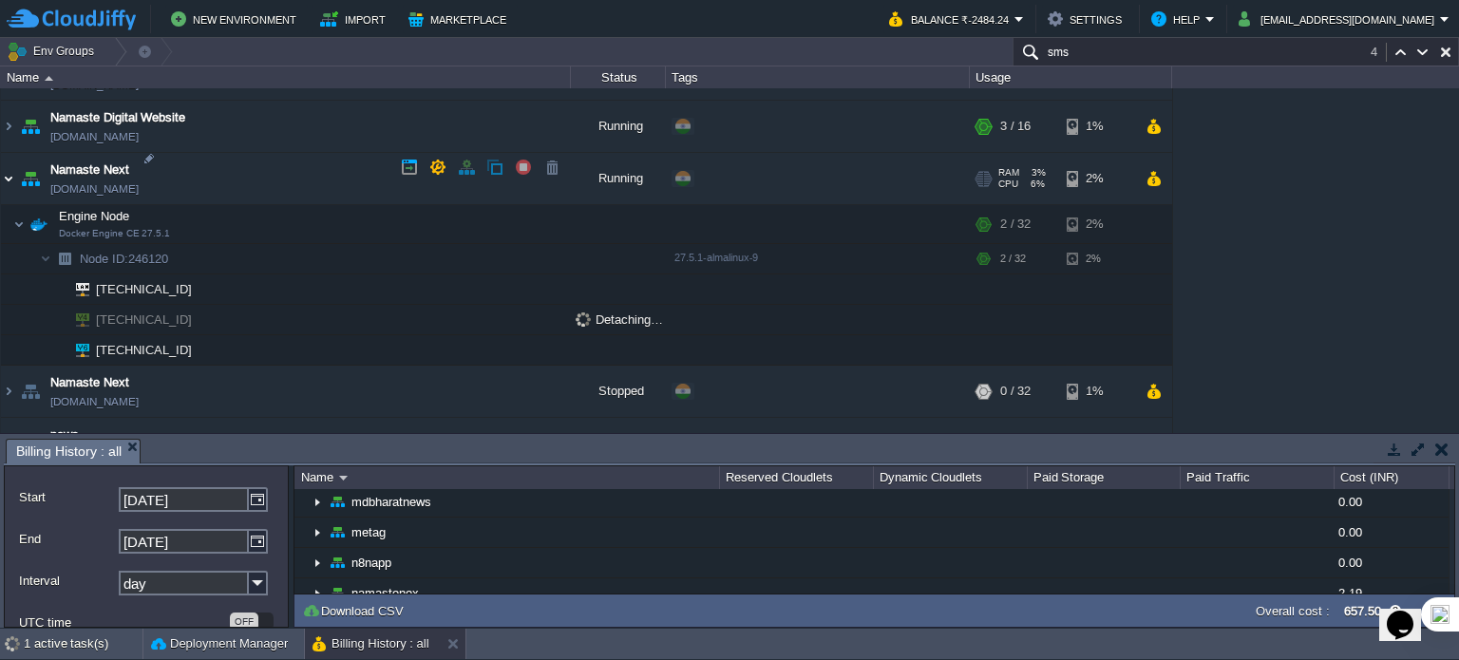
click at [7, 166] on img at bounding box center [8, 178] width 15 height 51
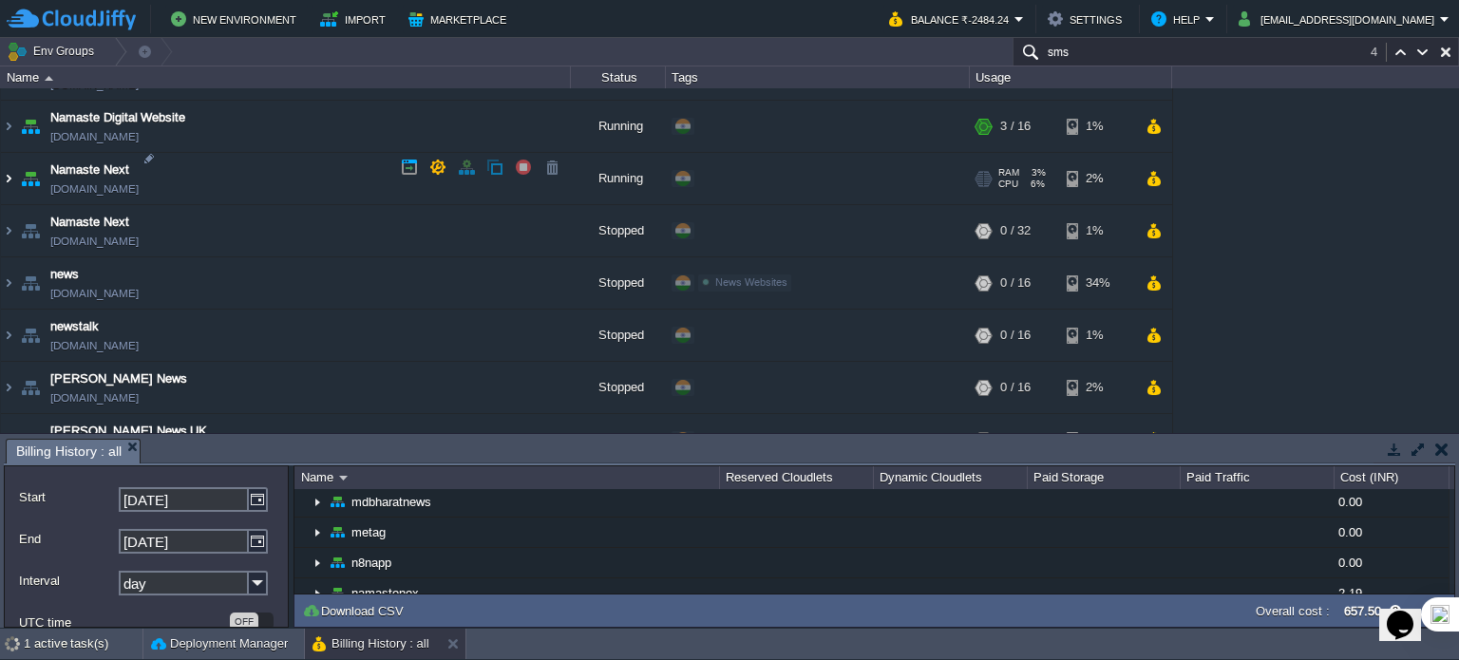
click at [7, 166] on img at bounding box center [8, 178] width 15 height 51
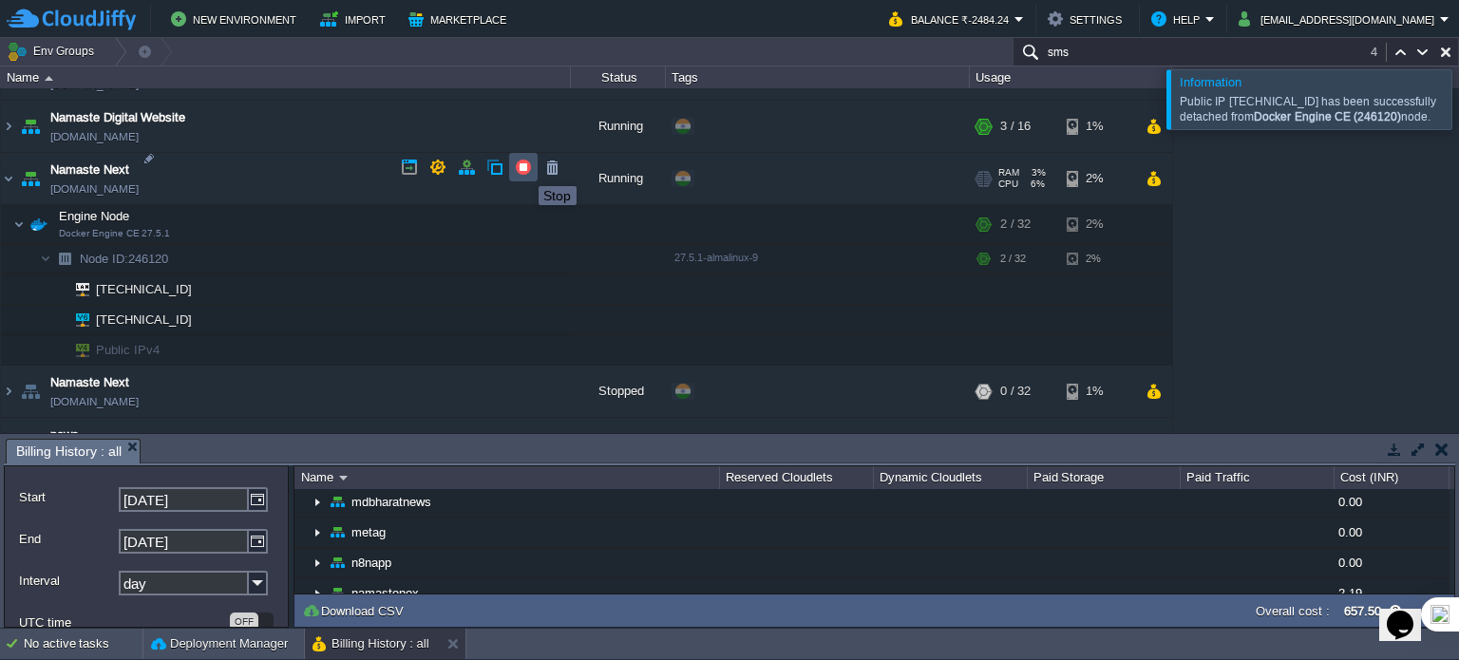
click at [524, 169] on button "button" at bounding box center [523, 167] width 17 height 17
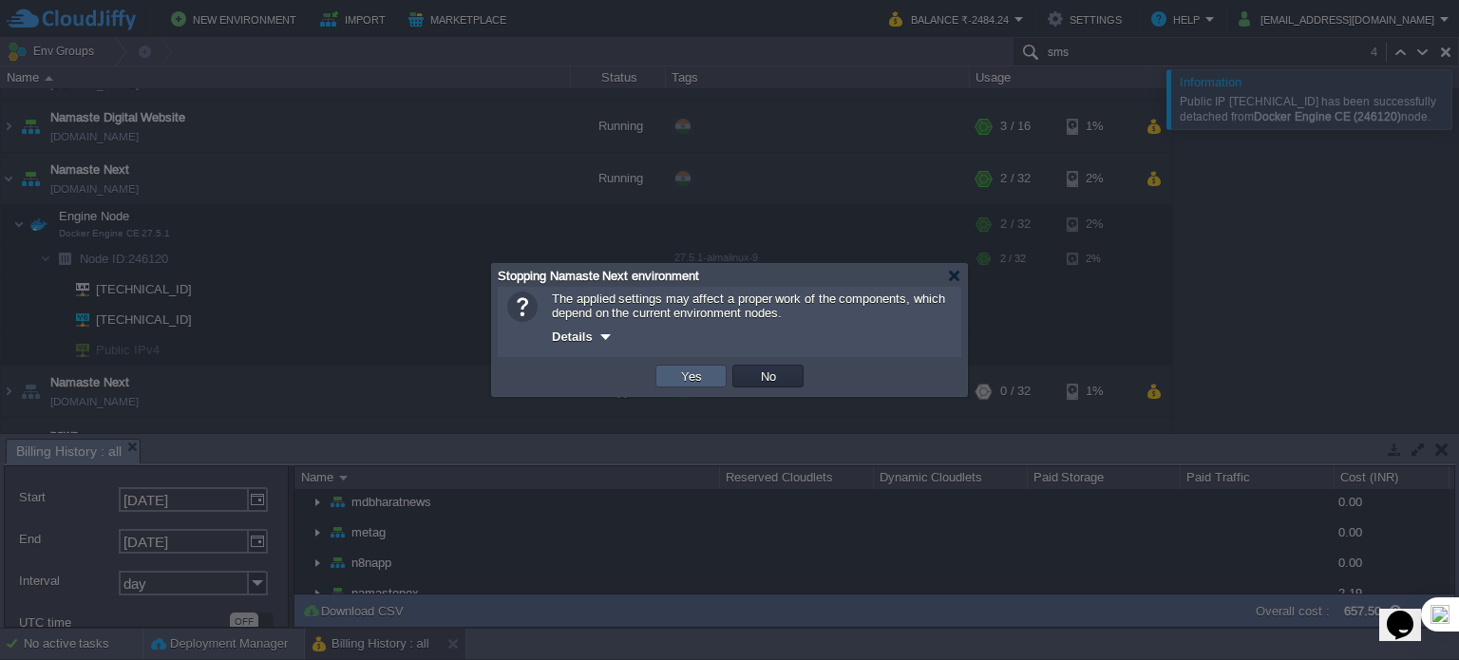
click at [687, 379] on button "Yes" at bounding box center [691, 375] width 32 height 17
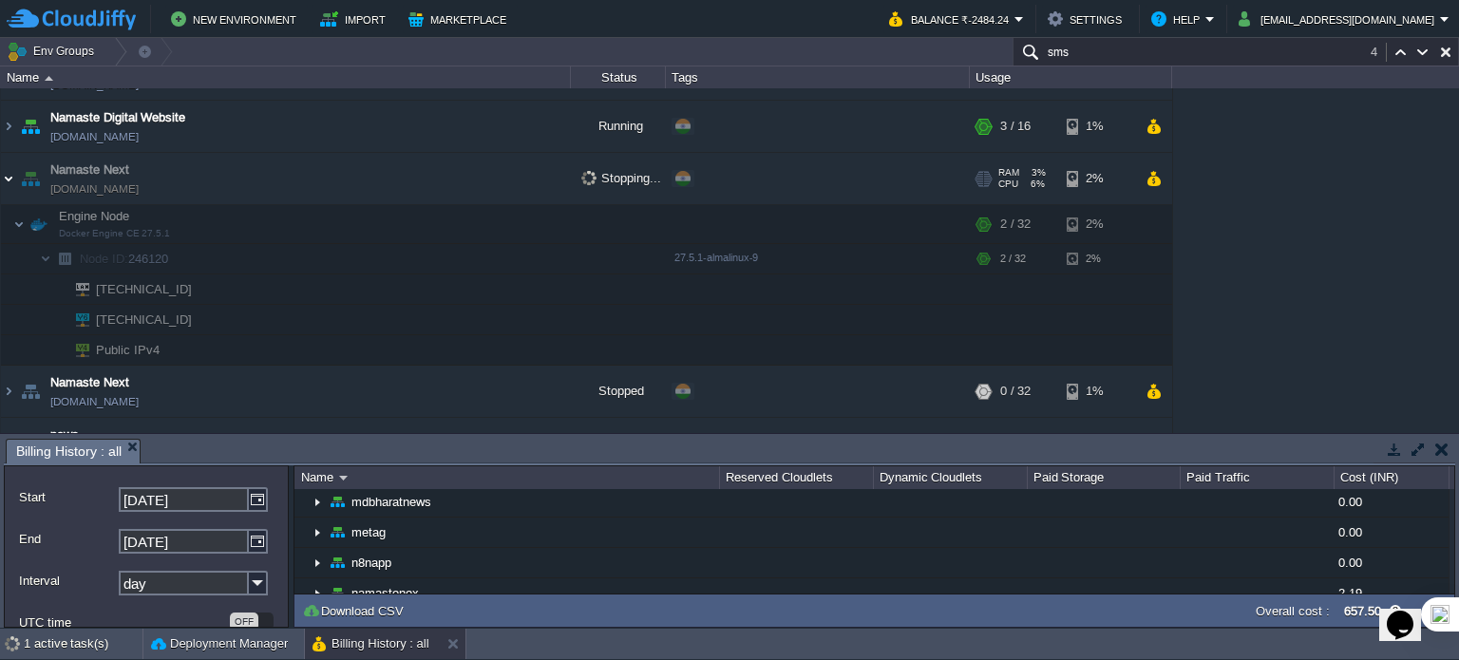
click at [12, 166] on img at bounding box center [8, 178] width 15 height 51
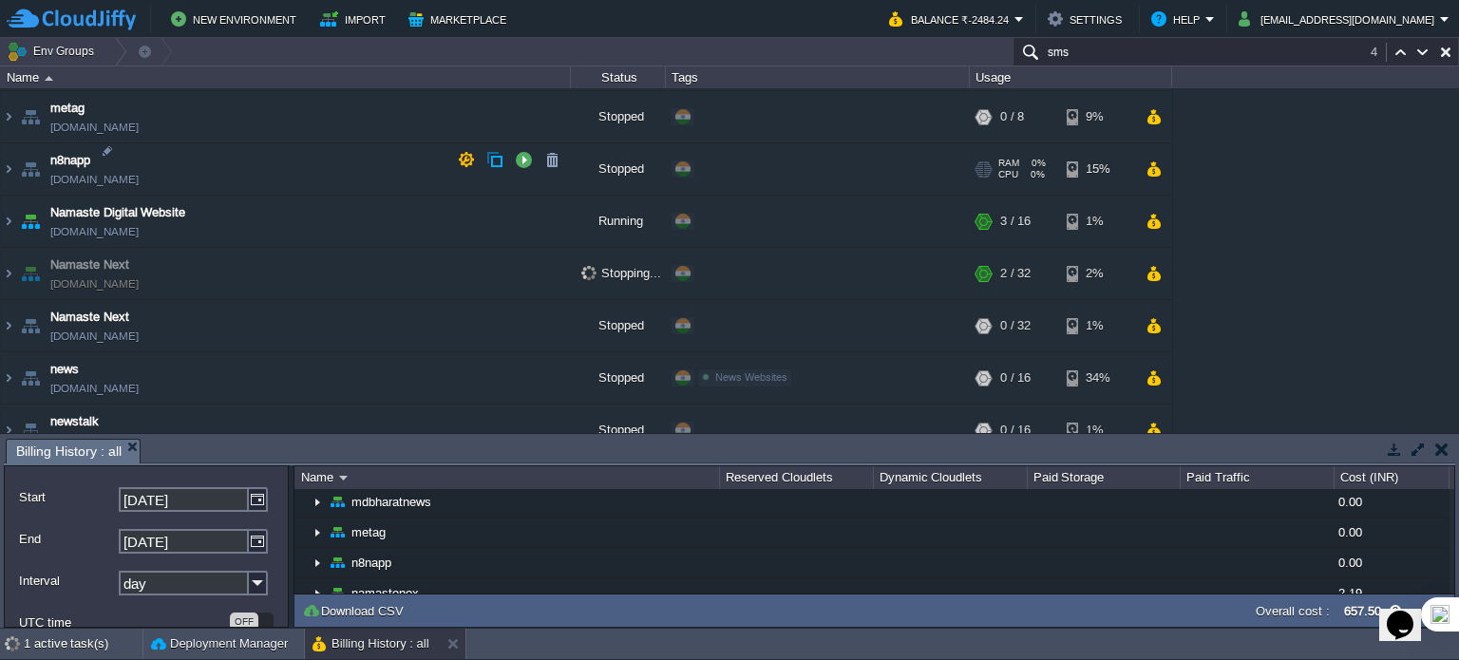
scroll to position [2514, 0]
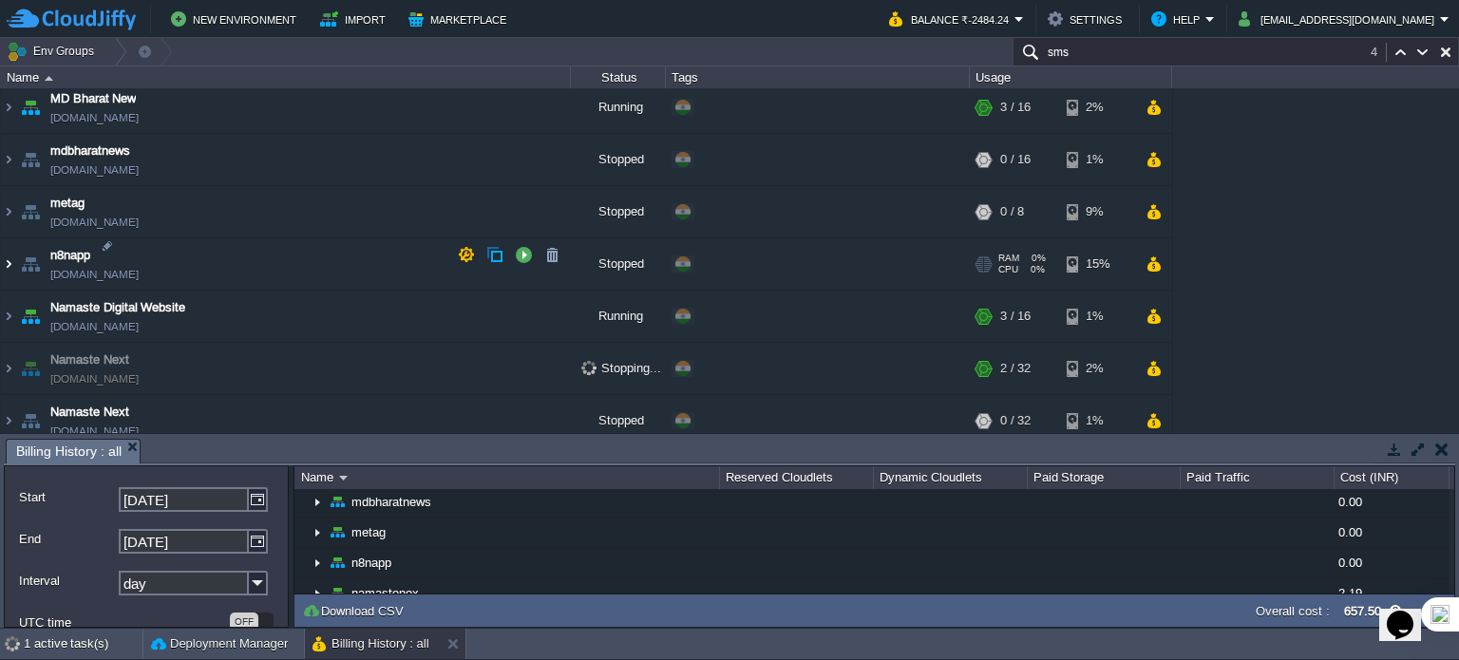
click at [8, 252] on img at bounding box center [8, 263] width 15 height 51
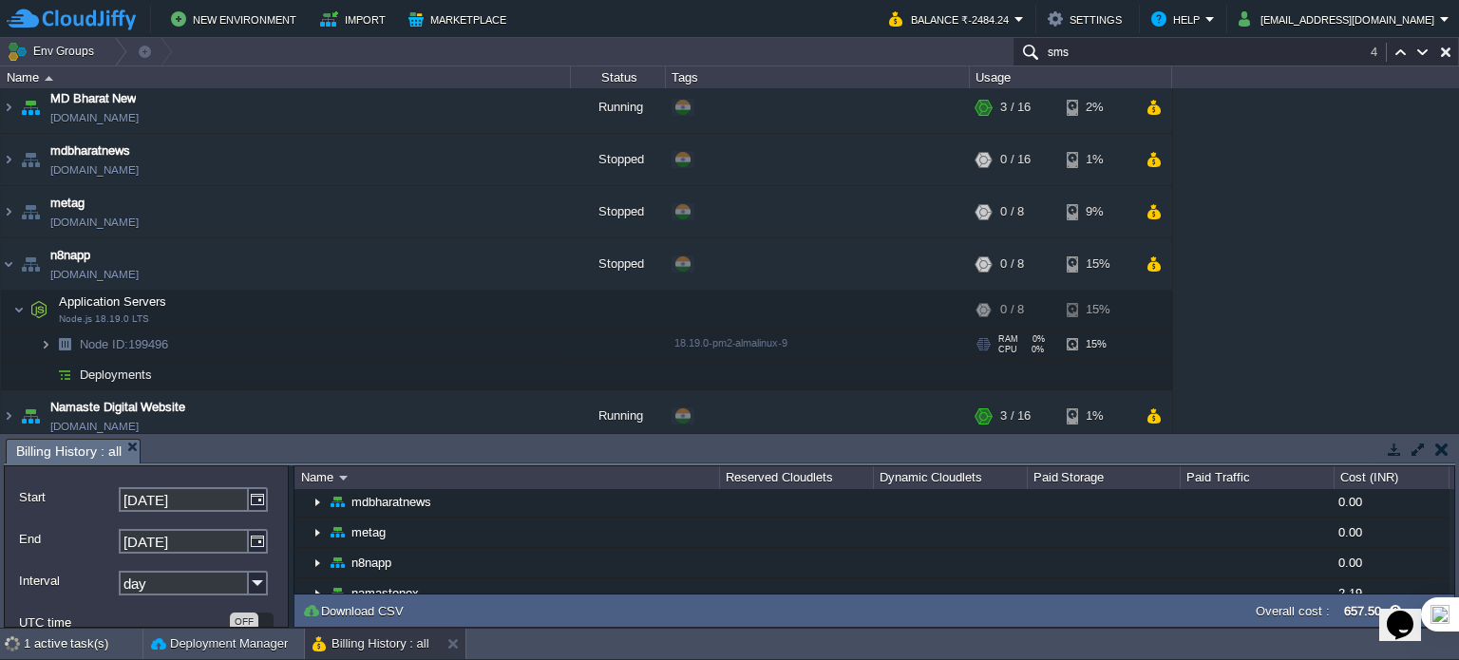
click at [46, 333] on img at bounding box center [45, 344] width 11 height 29
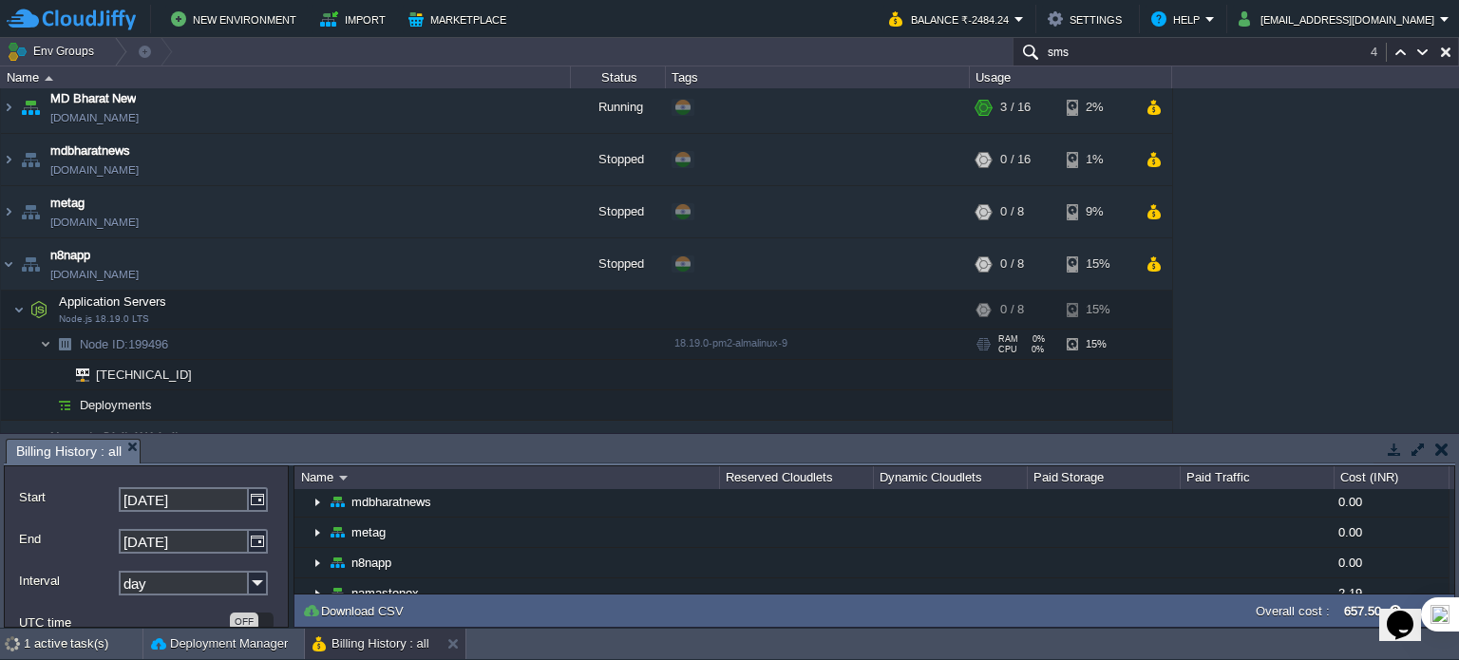
click at [46, 333] on img at bounding box center [45, 344] width 11 height 29
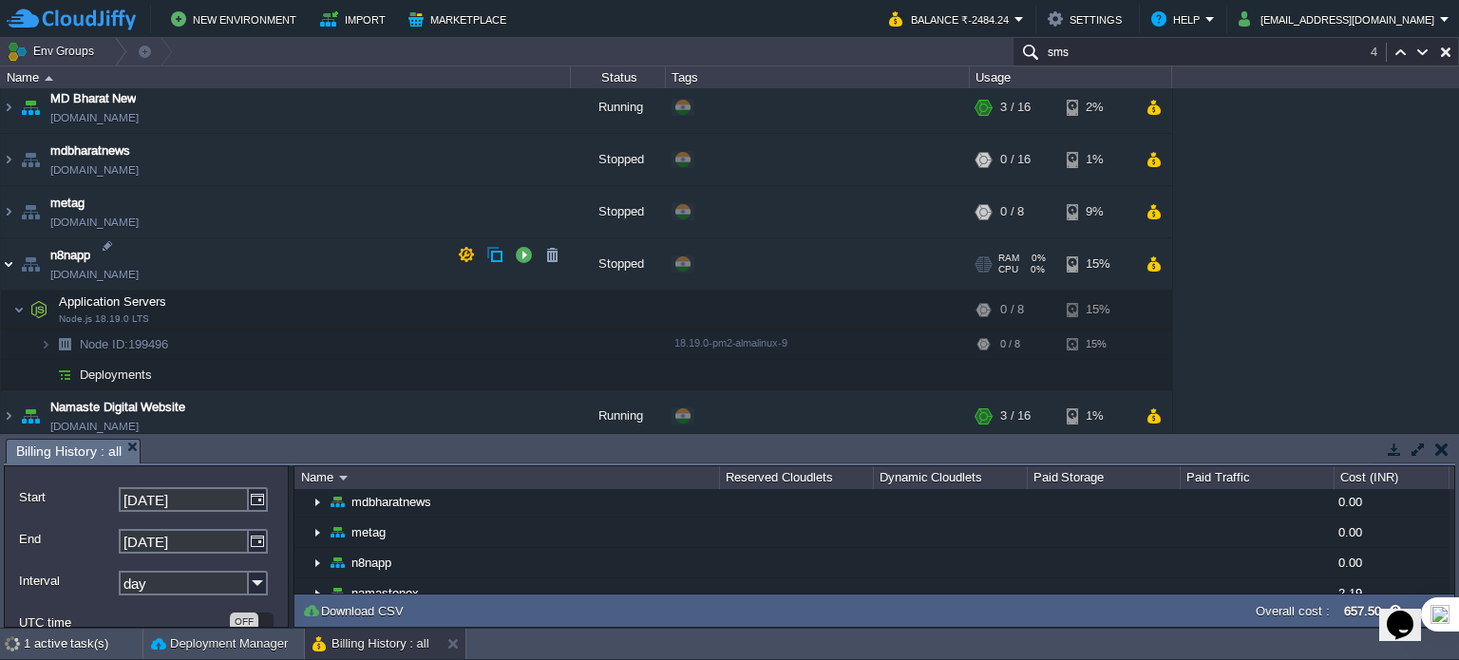
click at [1, 249] on img at bounding box center [8, 263] width 15 height 51
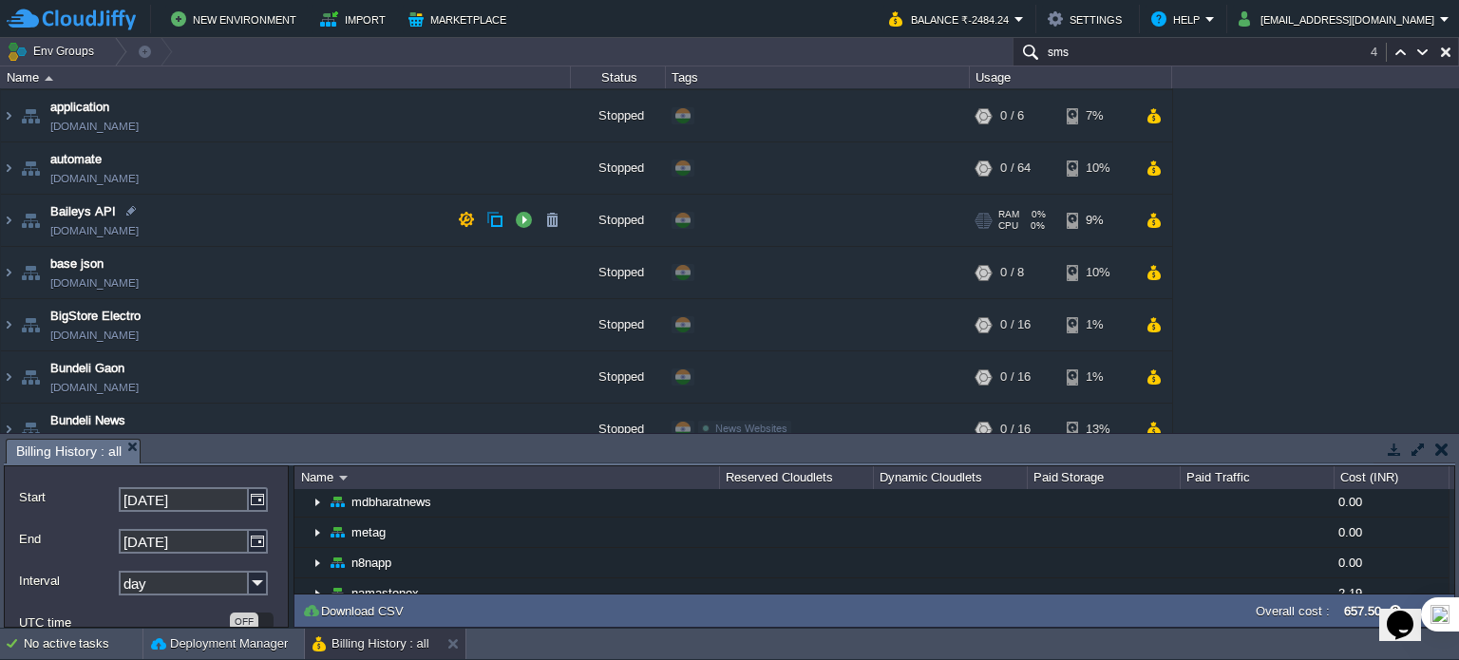
scroll to position [235, 0]
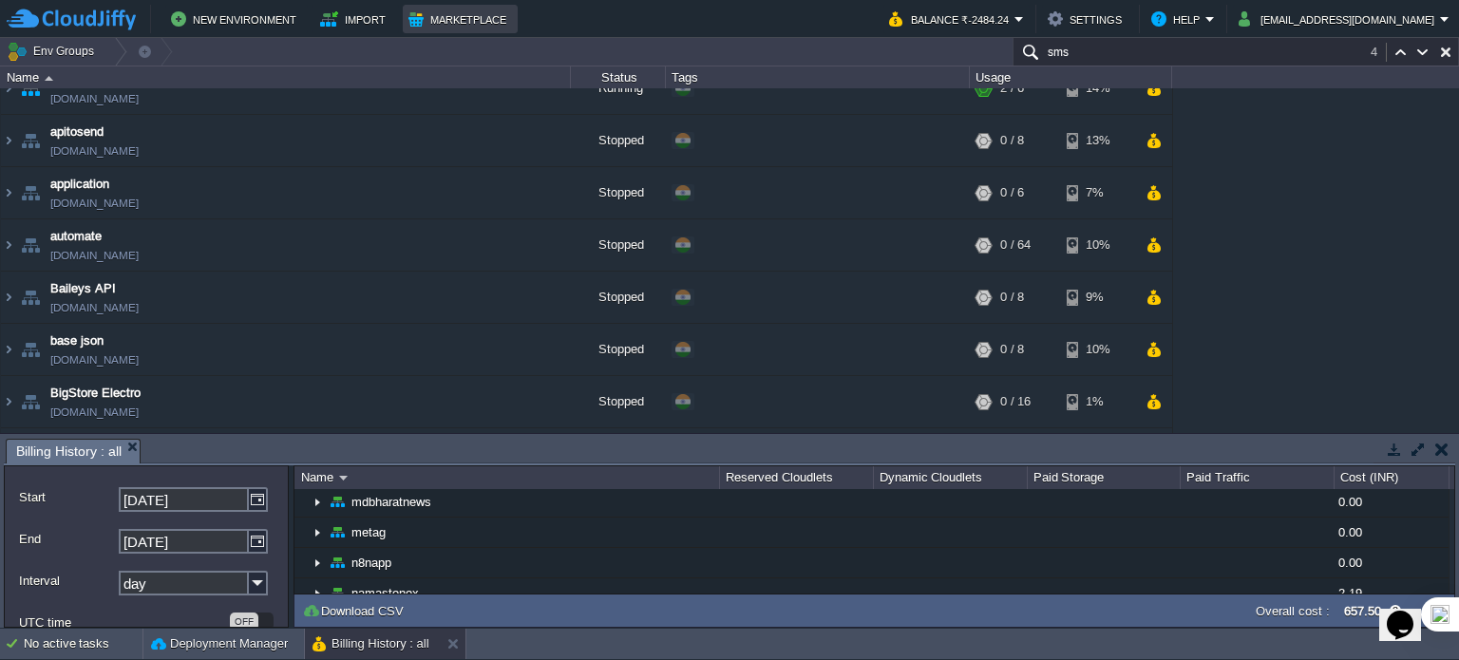
click at [456, 21] on button "Marketplace" at bounding box center [460, 19] width 104 height 23
